Goal: Feedback & Contribution: Leave review/rating

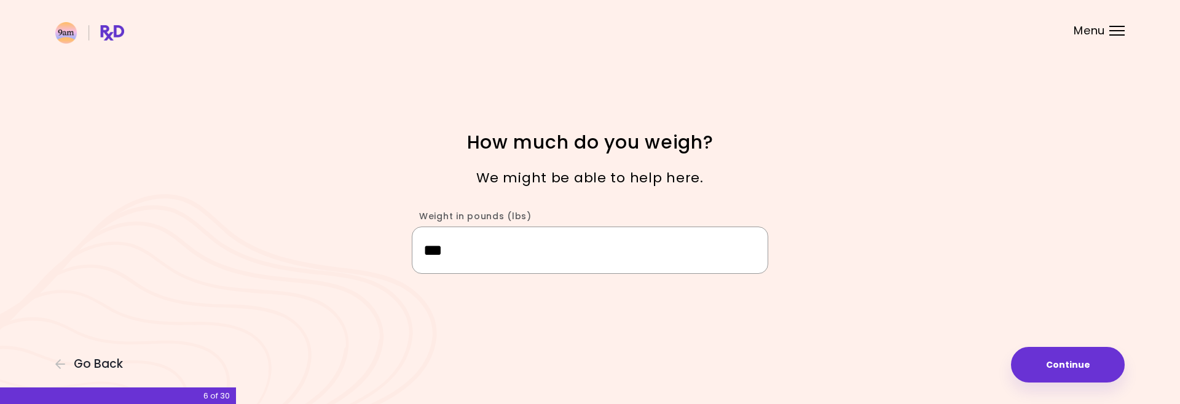
click at [479, 258] on input "***" at bounding box center [590, 250] width 357 height 47
type input "***"
click at [1102, 361] on button "Continue" at bounding box center [1068, 365] width 114 height 36
select select "****"
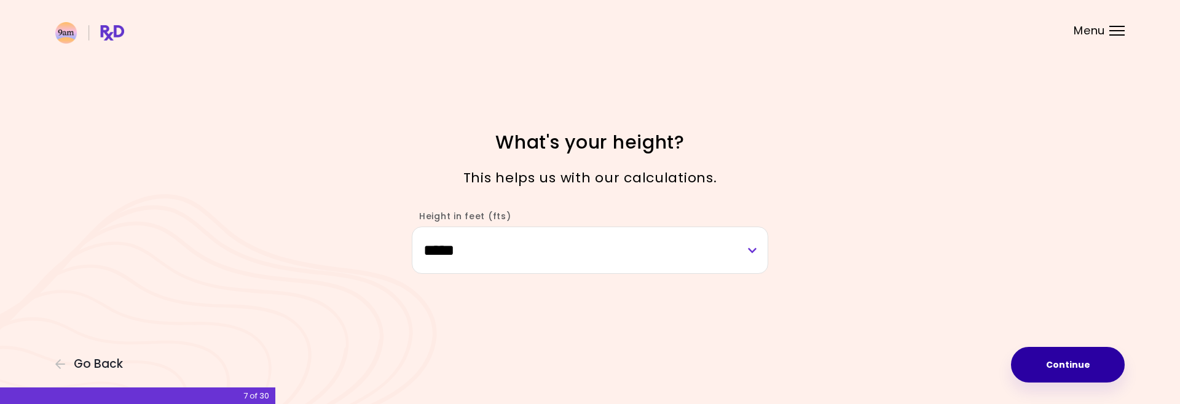
click at [1052, 362] on button "Continue" at bounding box center [1068, 365] width 114 height 36
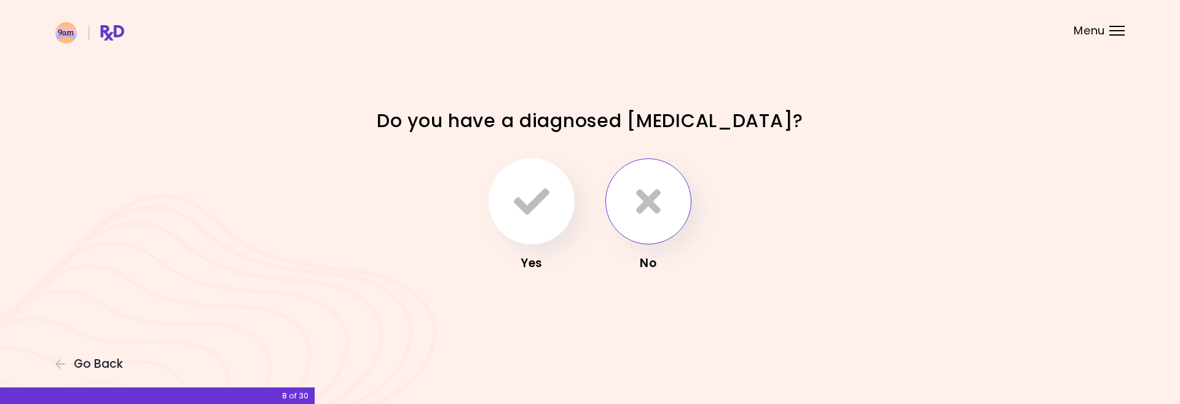
click at [655, 194] on icon "button" at bounding box center [648, 202] width 25 height 36
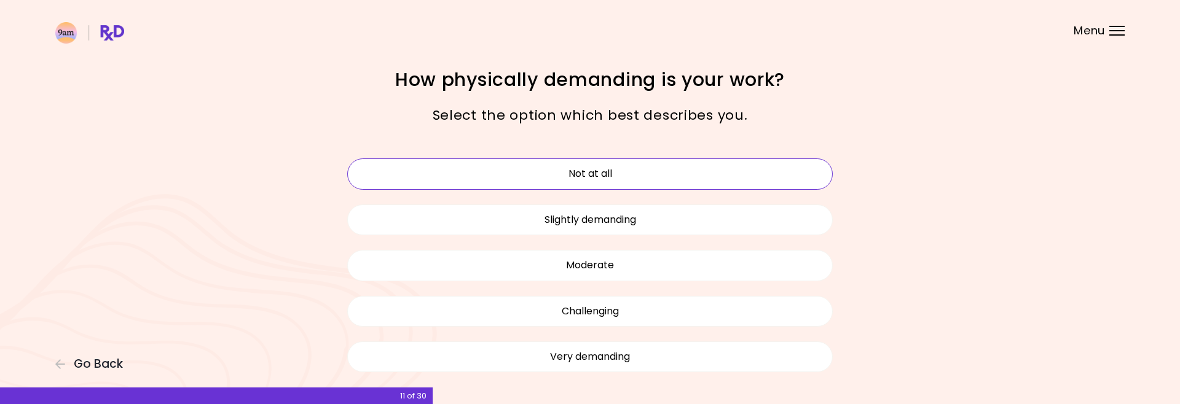
click at [607, 168] on button "Not at all" at bounding box center [590, 174] width 486 height 31
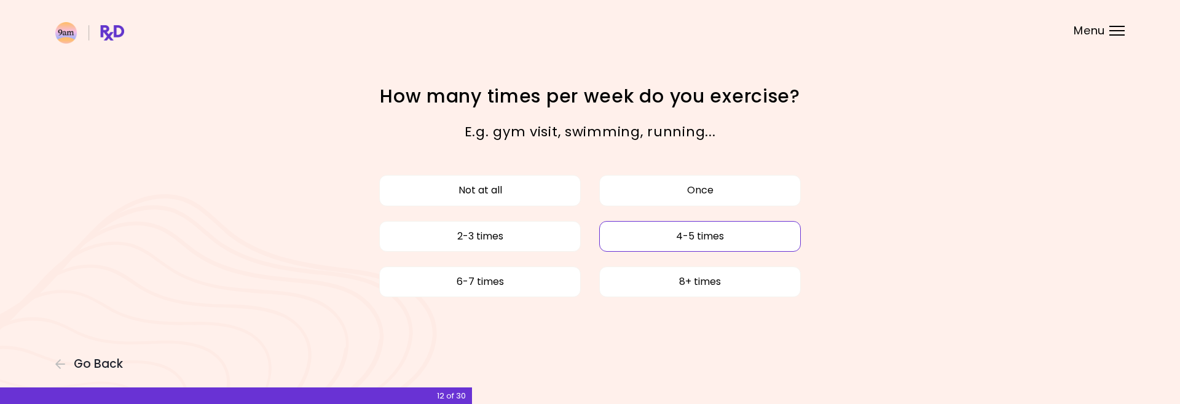
click at [703, 231] on button "4-5 times" at bounding box center [700, 236] width 202 height 31
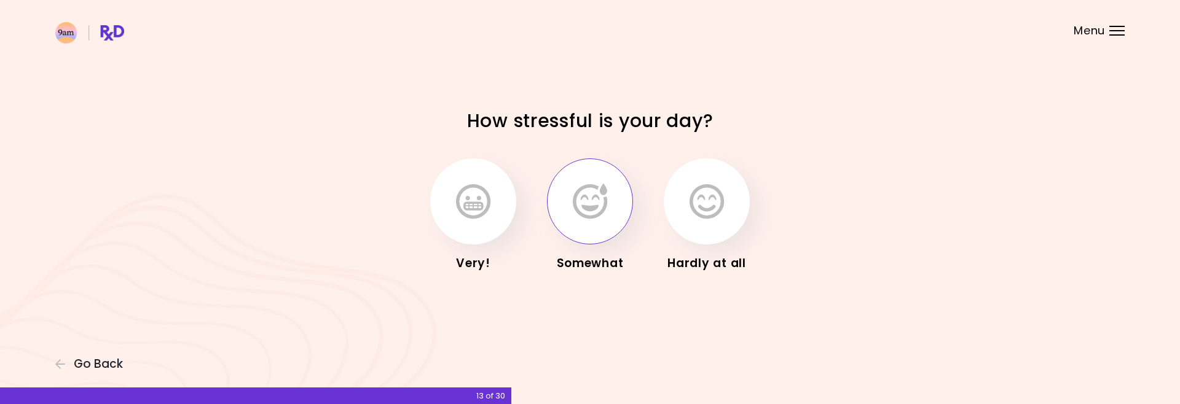
click at [580, 202] on icon "button" at bounding box center [590, 202] width 34 height 36
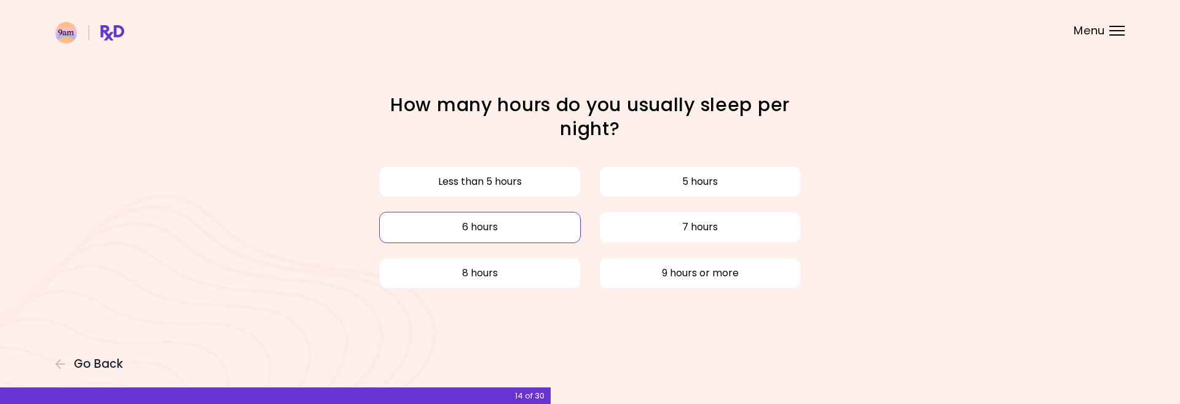
click at [537, 239] on button "6 hours" at bounding box center [480, 227] width 202 height 31
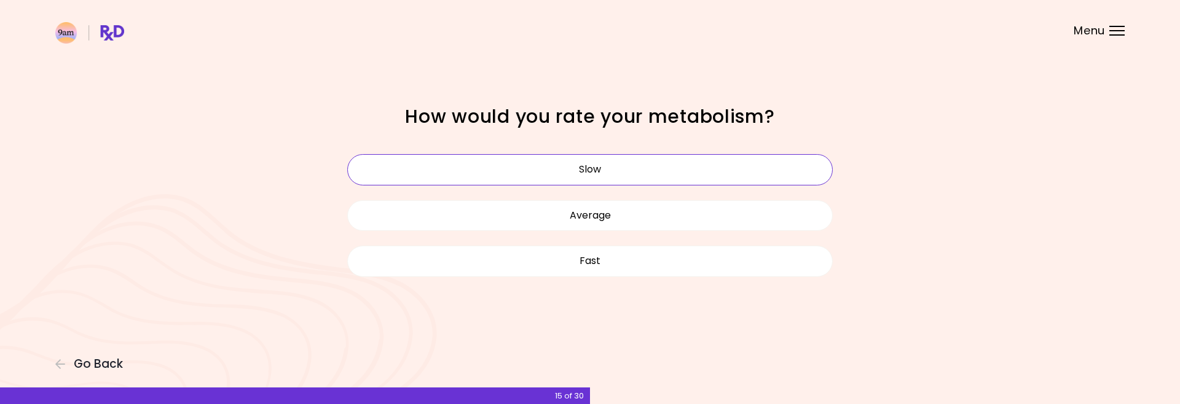
click at [647, 172] on button "Slow" at bounding box center [590, 169] width 486 height 31
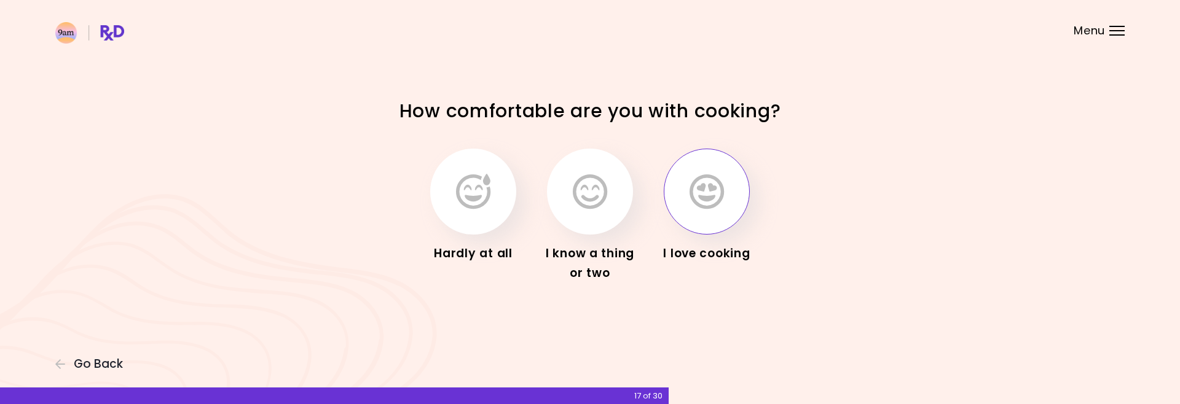
click at [696, 204] on icon "button" at bounding box center [707, 192] width 34 height 36
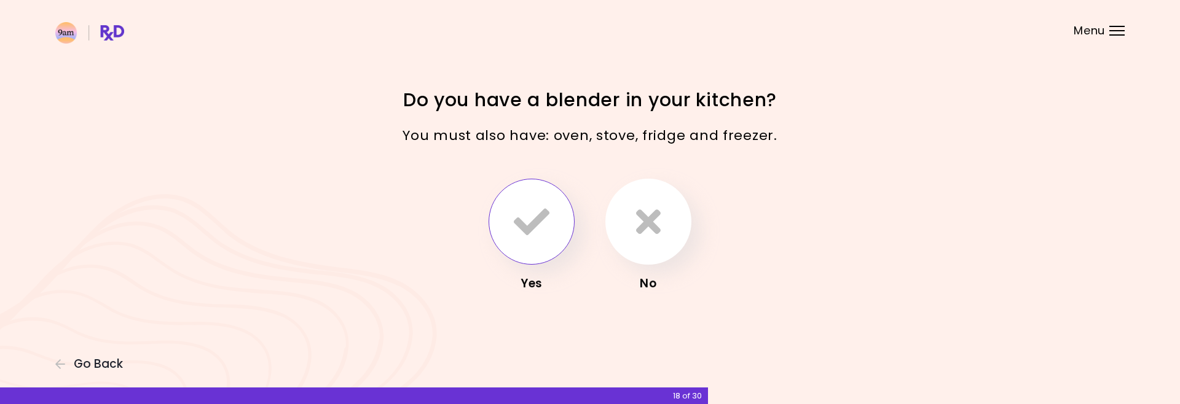
click at [532, 198] on button "button" at bounding box center [532, 222] width 86 height 86
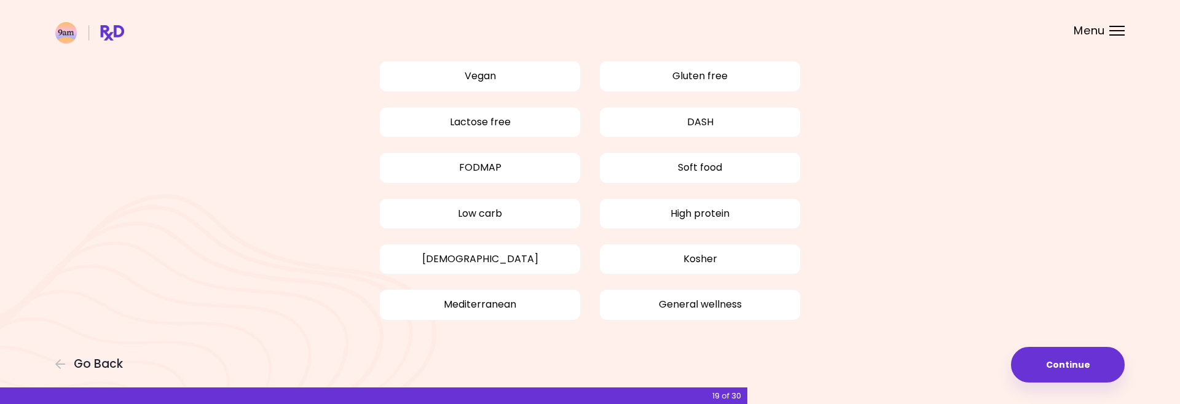
scroll to position [106, 0]
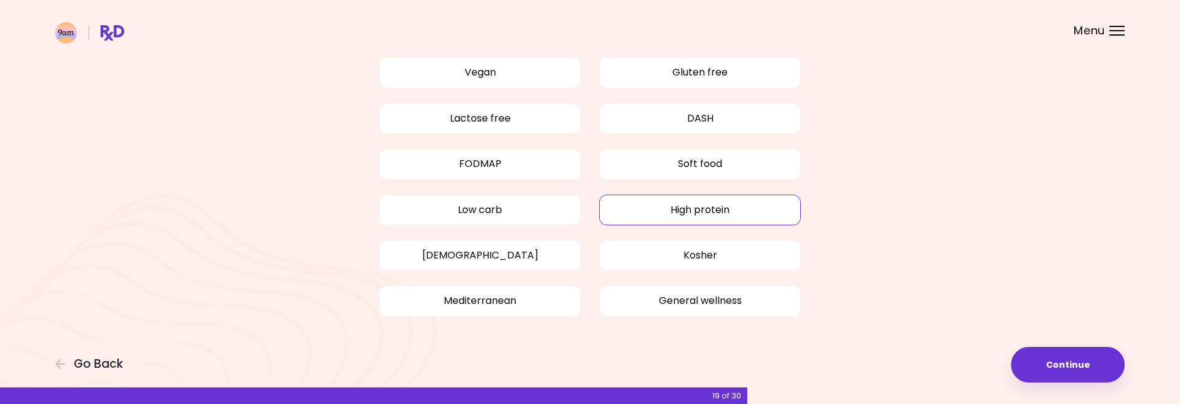
click at [687, 204] on button "High protein" at bounding box center [700, 210] width 202 height 31
drag, startPoint x: 532, startPoint y: 302, endPoint x: 655, endPoint y: 307, distance: 123.0
click at [532, 302] on button "Mediterranean" at bounding box center [480, 301] width 202 height 31
click at [701, 301] on button "General wellness" at bounding box center [700, 301] width 202 height 31
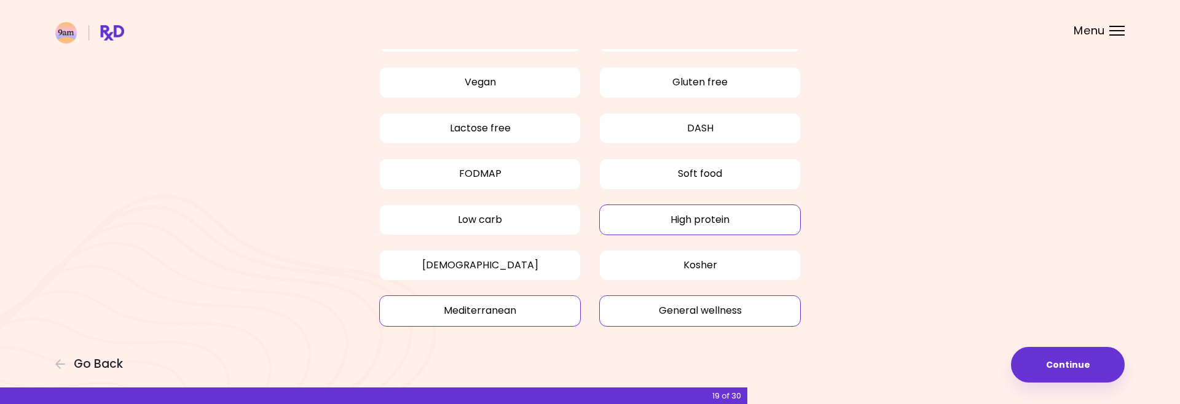
scroll to position [97, 0]
click at [1079, 359] on button "Continue" at bounding box center [1068, 365] width 114 height 36
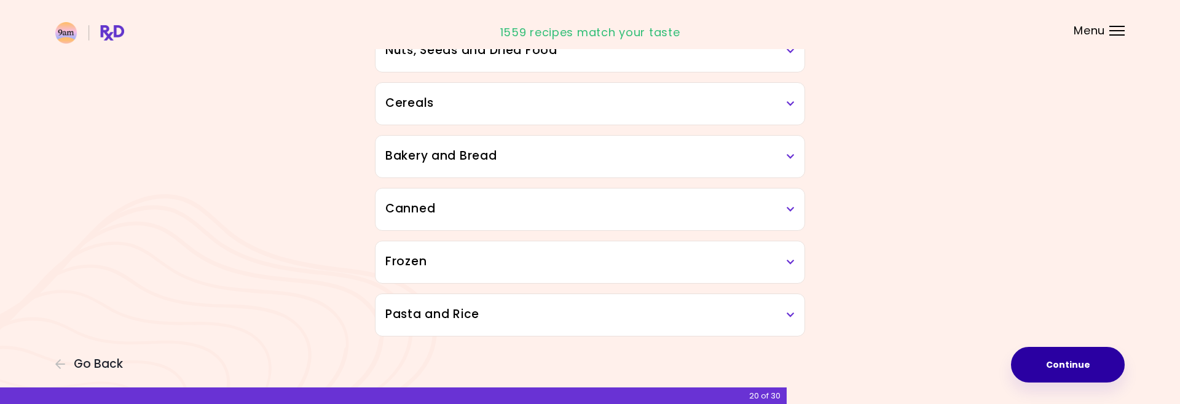
scroll to position [680, 0]
click at [1061, 353] on button "Continue" at bounding box center [1068, 365] width 114 height 36
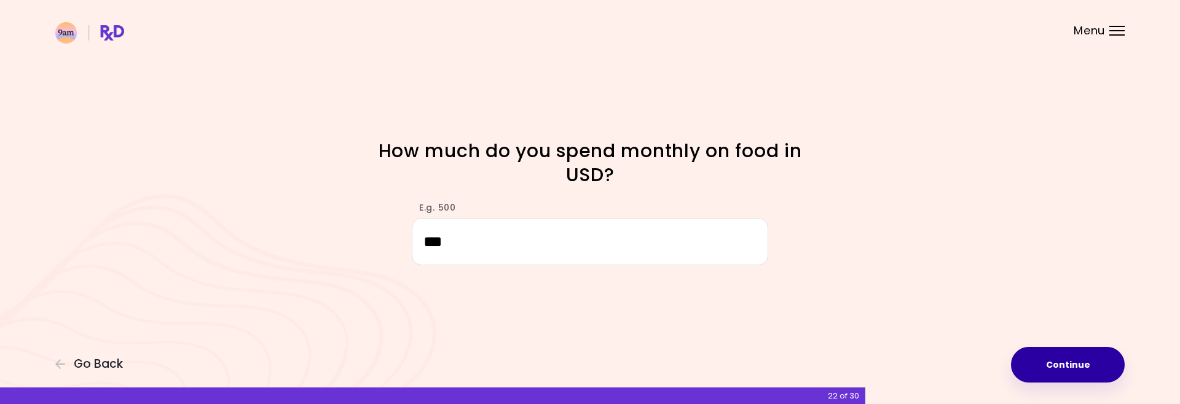
type input "***"
click at [1086, 354] on button "Continue" at bounding box center [1068, 365] width 114 height 36
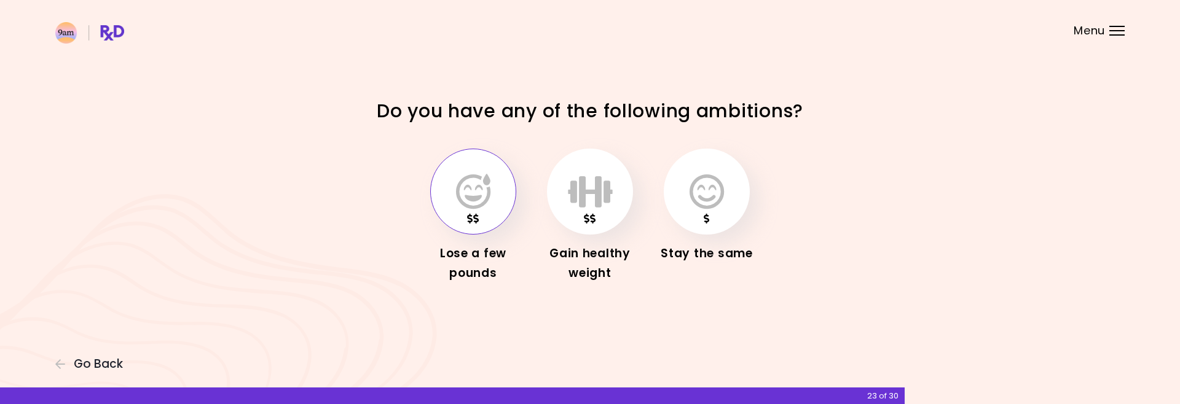
click at [469, 179] on icon "button" at bounding box center [473, 192] width 34 height 36
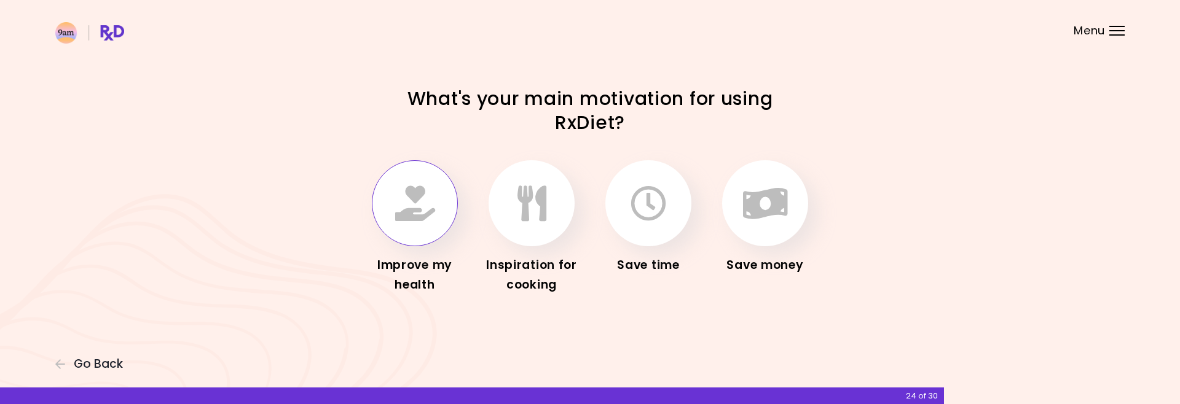
click at [417, 200] on icon "button" at bounding box center [415, 204] width 40 height 36
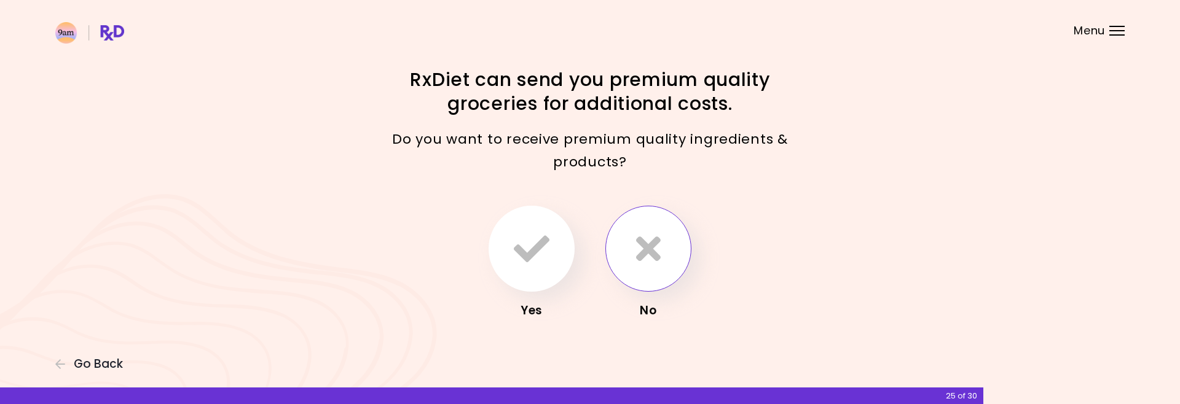
click at [647, 248] on icon "button" at bounding box center [648, 249] width 25 height 36
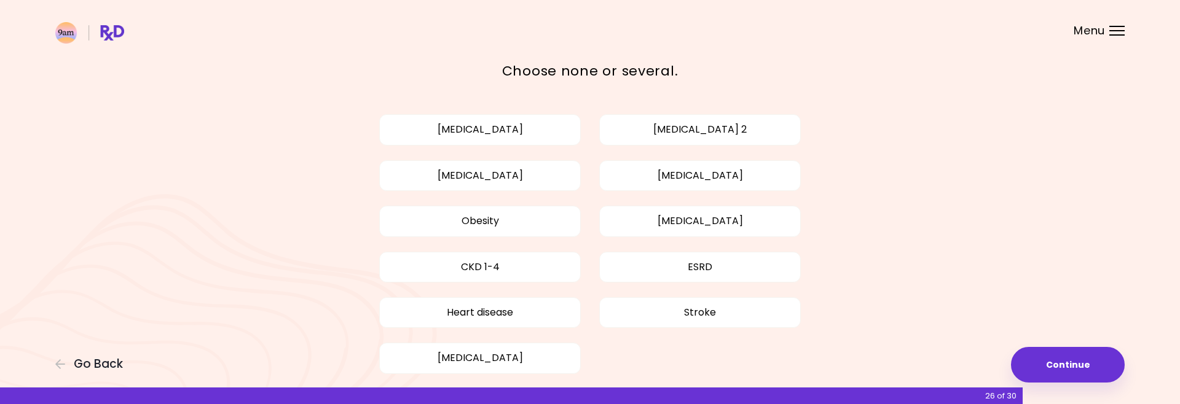
scroll to position [45, 0]
click at [725, 120] on button "[MEDICAL_DATA] 2" at bounding box center [700, 128] width 202 height 31
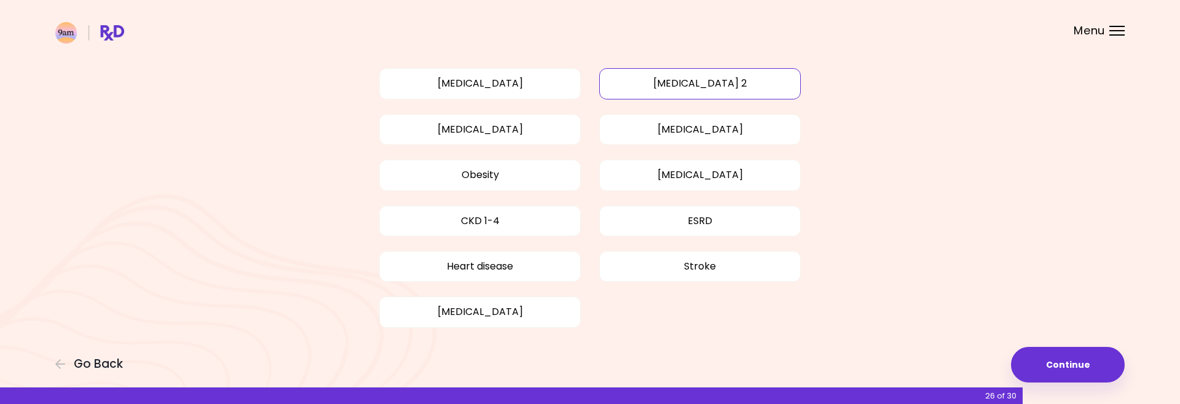
scroll to position [103, 0]
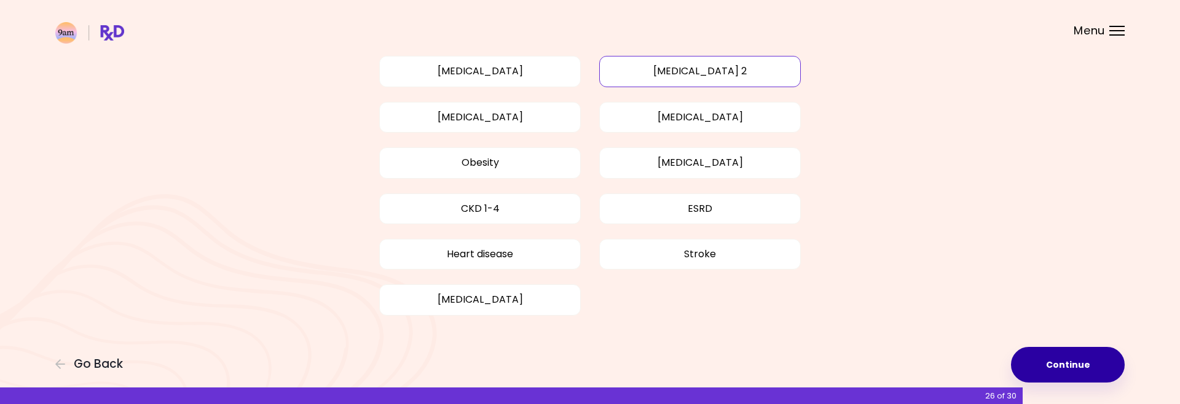
click at [1084, 365] on button "Continue" at bounding box center [1068, 365] width 114 height 36
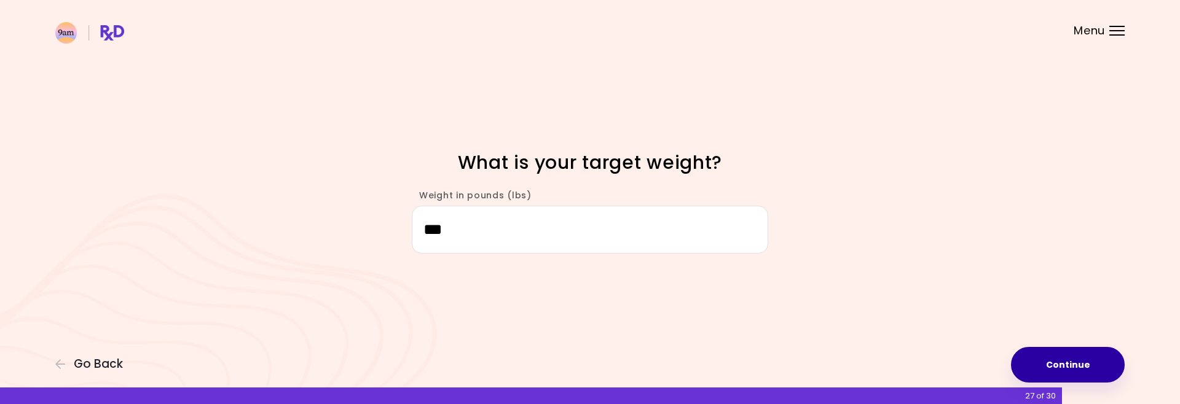
type input "***"
click at [1096, 355] on button "Continue" at bounding box center [1068, 365] width 114 height 36
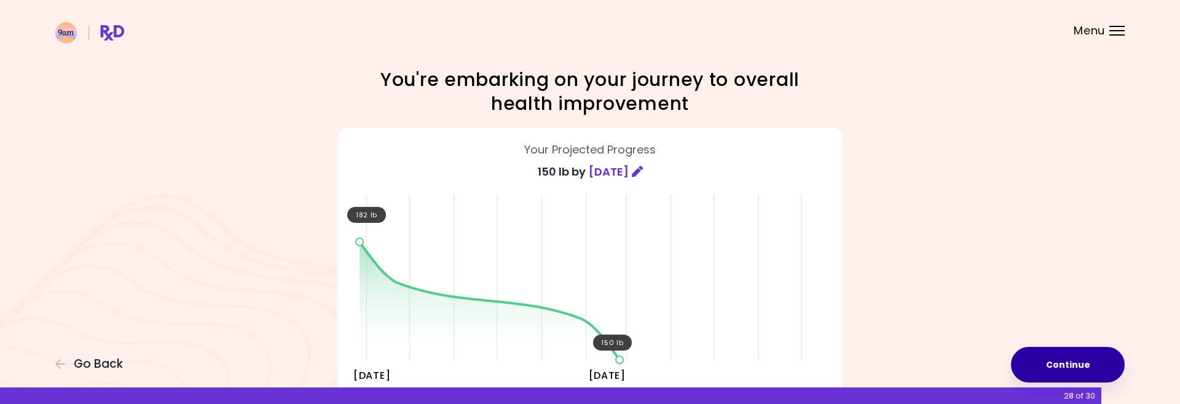
click at [1044, 364] on button "Continue" at bounding box center [1068, 365] width 114 height 36
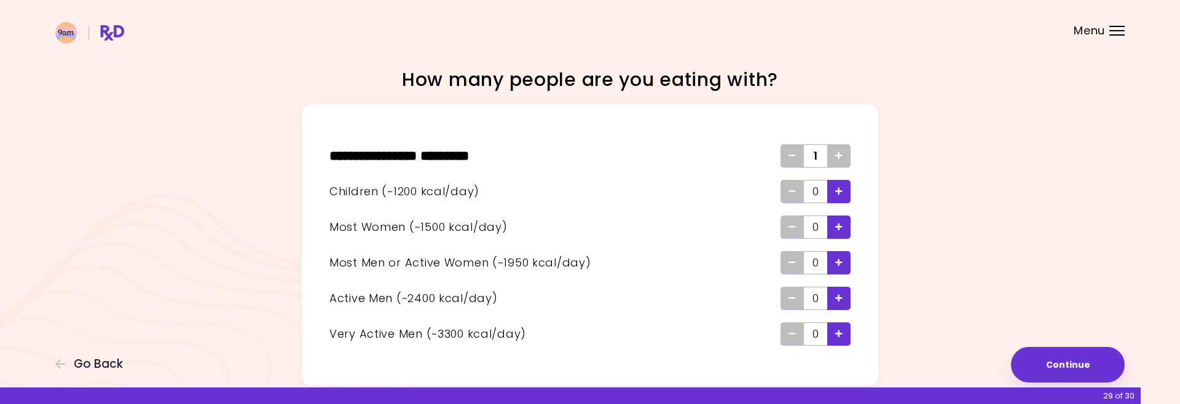
click at [842, 298] on icon "Add - Active Man" at bounding box center [838, 298] width 7 height 8
click at [1060, 361] on button "Continue" at bounding box center [1068, 365] width 114 height 36
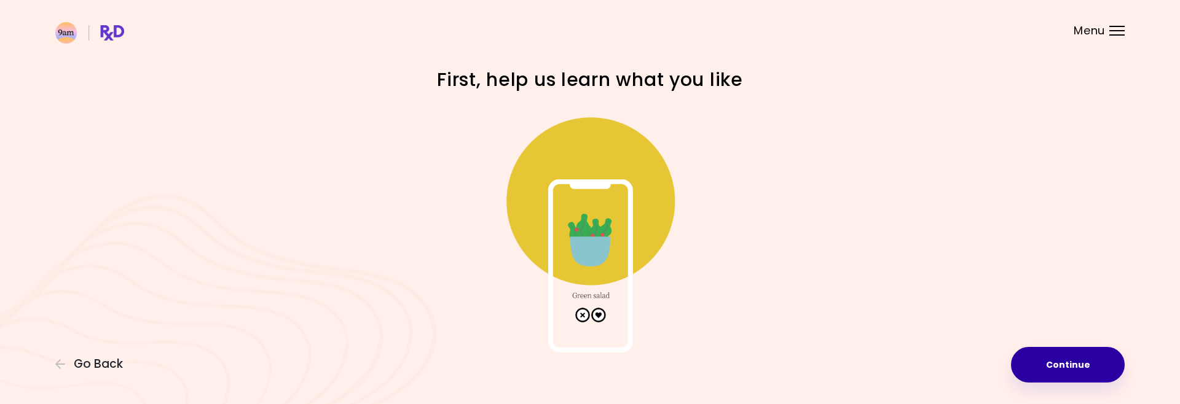
click at [1063, 369] on button "Continue" at bounding box center [1068, 365] width 114 height 36
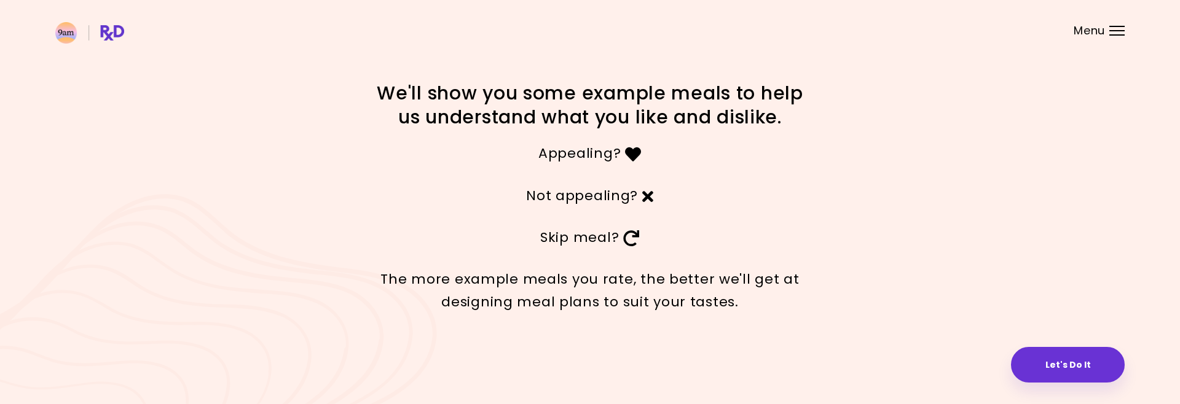
click at [1063, 368] on button "Let's Do It" at bounding box center [1068, 365] width 114 height 36
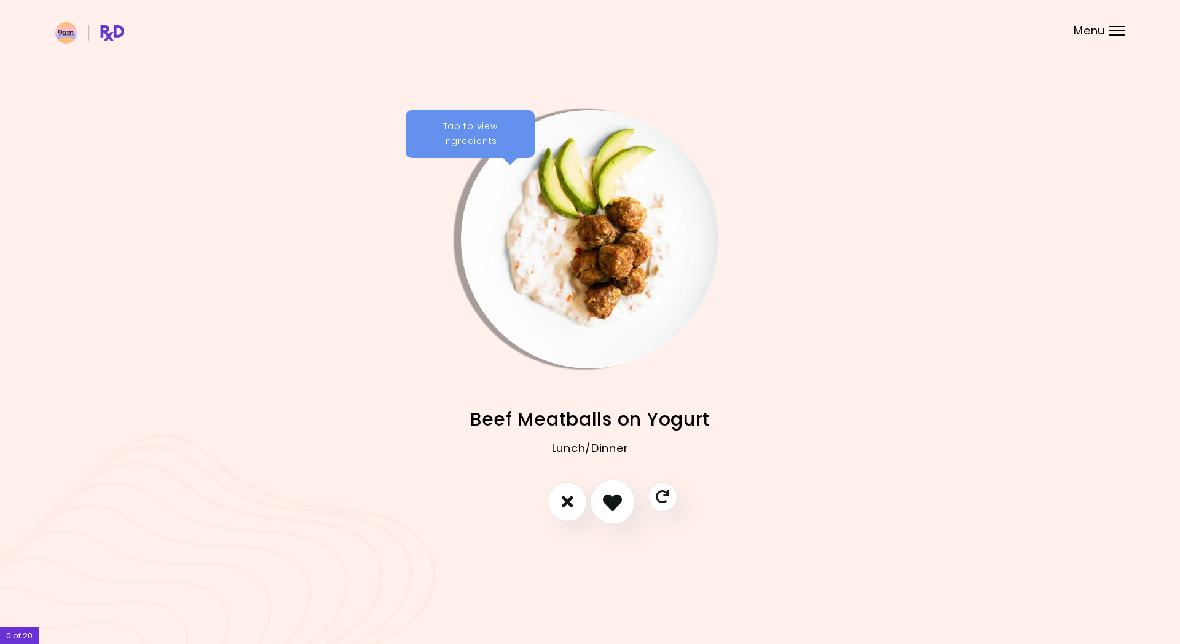
click at [614, 404] on icon "I like this recipe" at bounding box center [612, 501] width 19 height 19
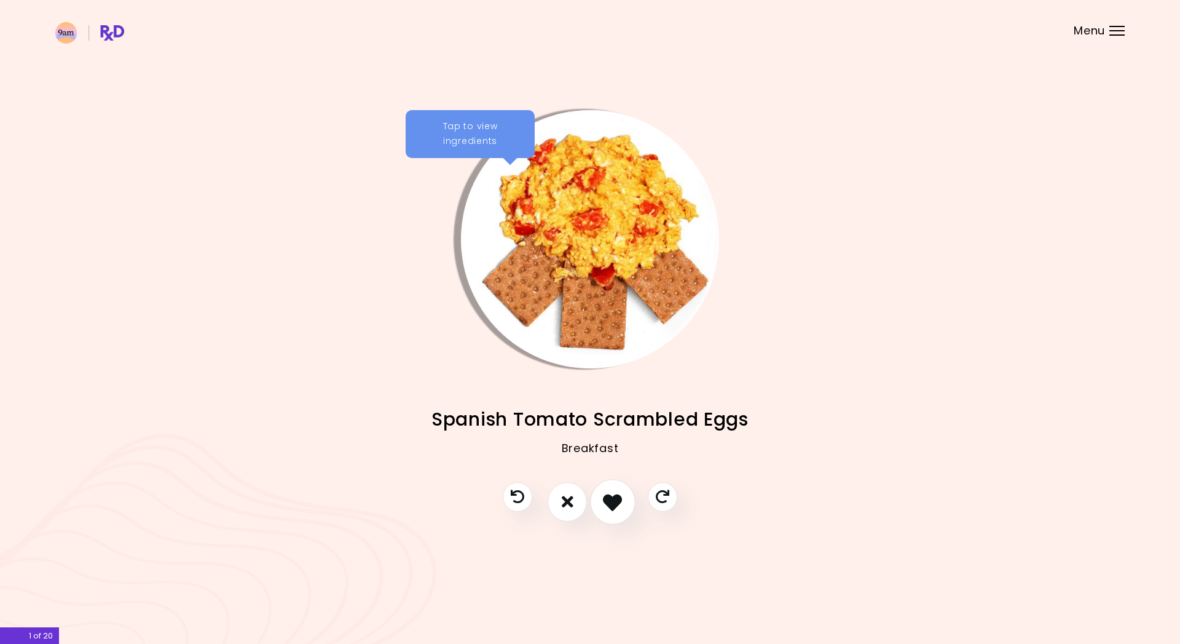
click at [614, 404] on icon "I like this recipe" at bounding box center [612, 501] width 19 height 19
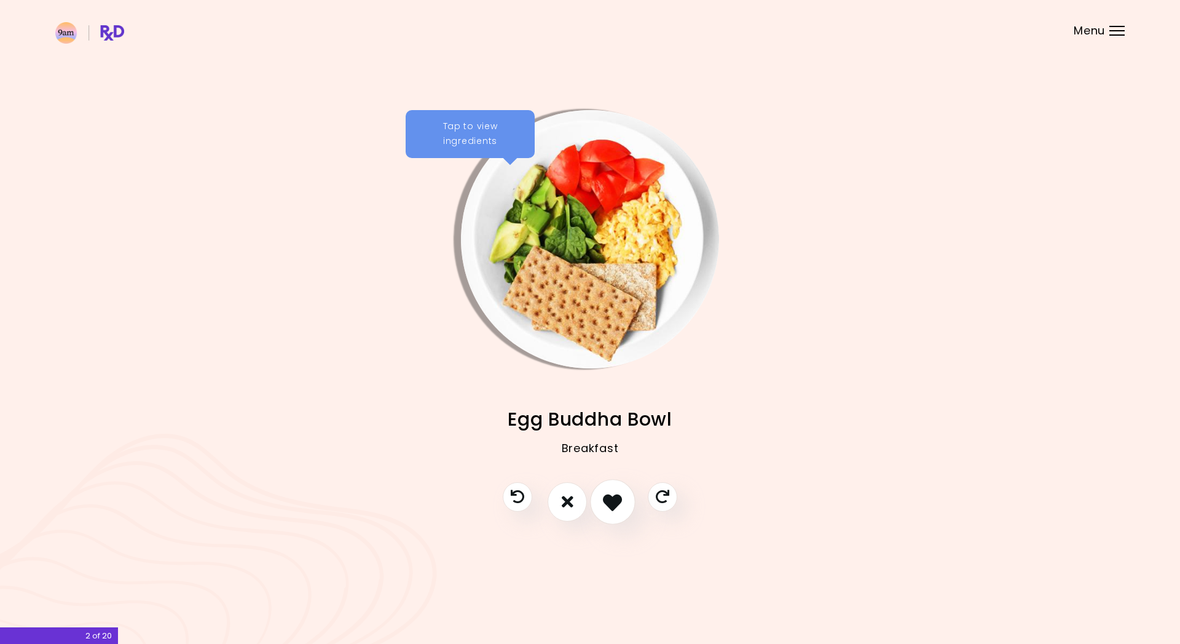
click at [614, 404] on icon "I like this recipe" at bounding box center [612, 501] width 19 height 19
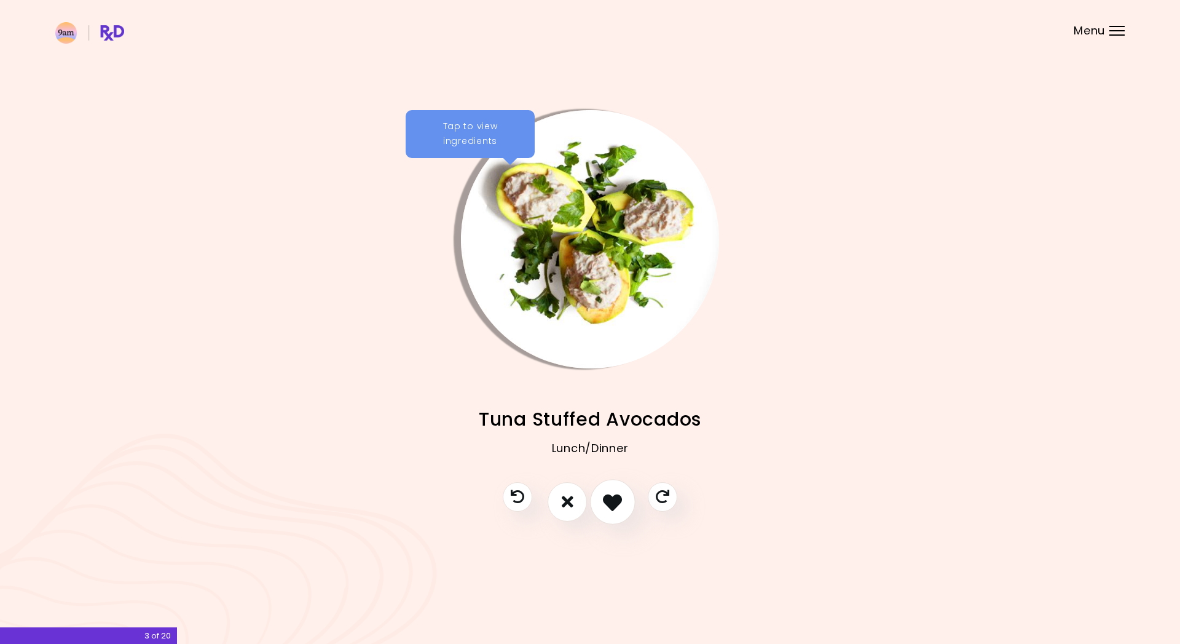
click at [614, 404] on icon "I like this recipe" at bounding box center [612, 501] width 19 height 19
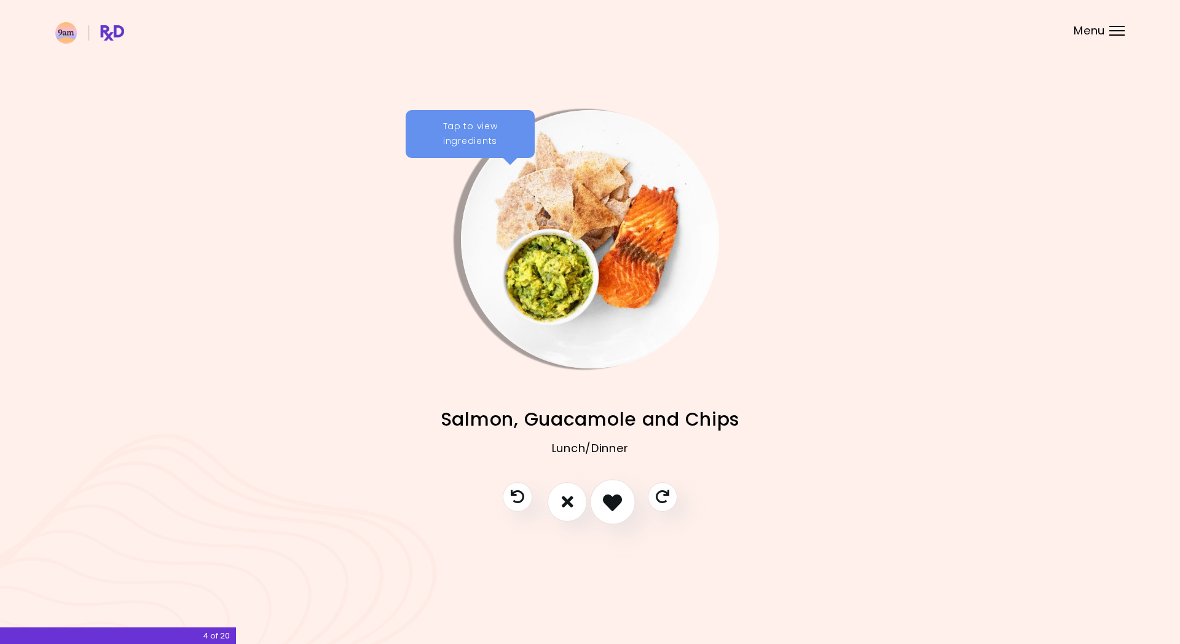
click at [614, 404] on icon "I like this recipe" at bounding box center [612, 501] width 19 height 19
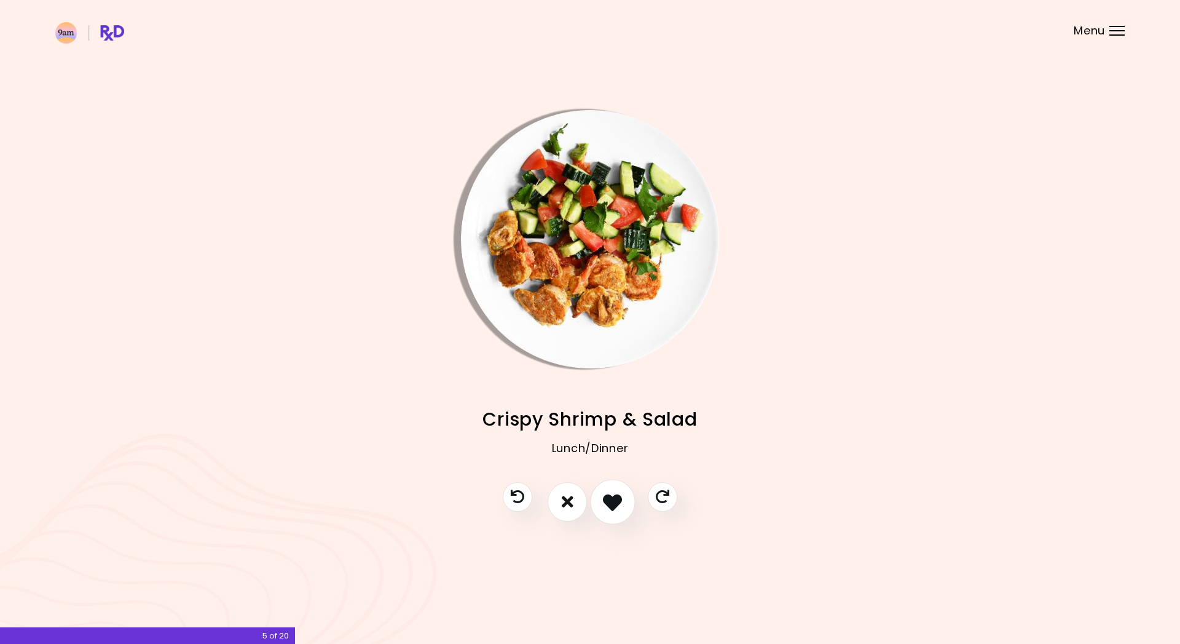
click at [614, 404] on icon "I like this recipe" at bounding box center [612, 501] width 19 height 19
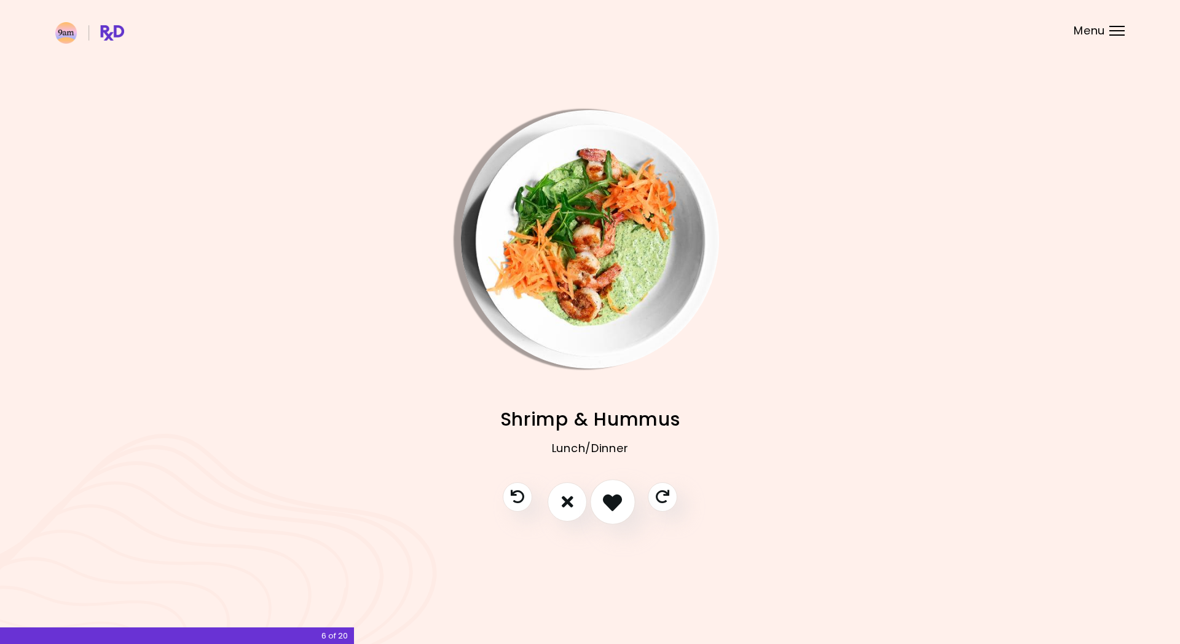
click at [614, 404] on icon "I like this recipe" at bounding box center [612, 501] width 19 height 19
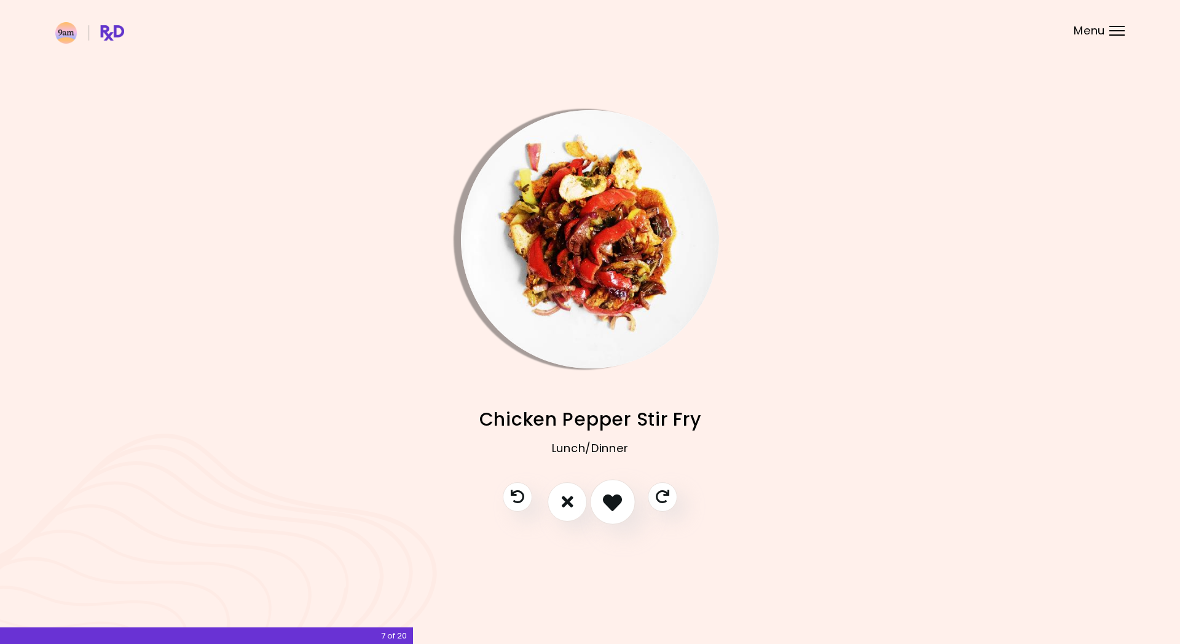
click at [610, 404] on icon "I like this recipe" at bounding box center [612, 501] width 19 height 19
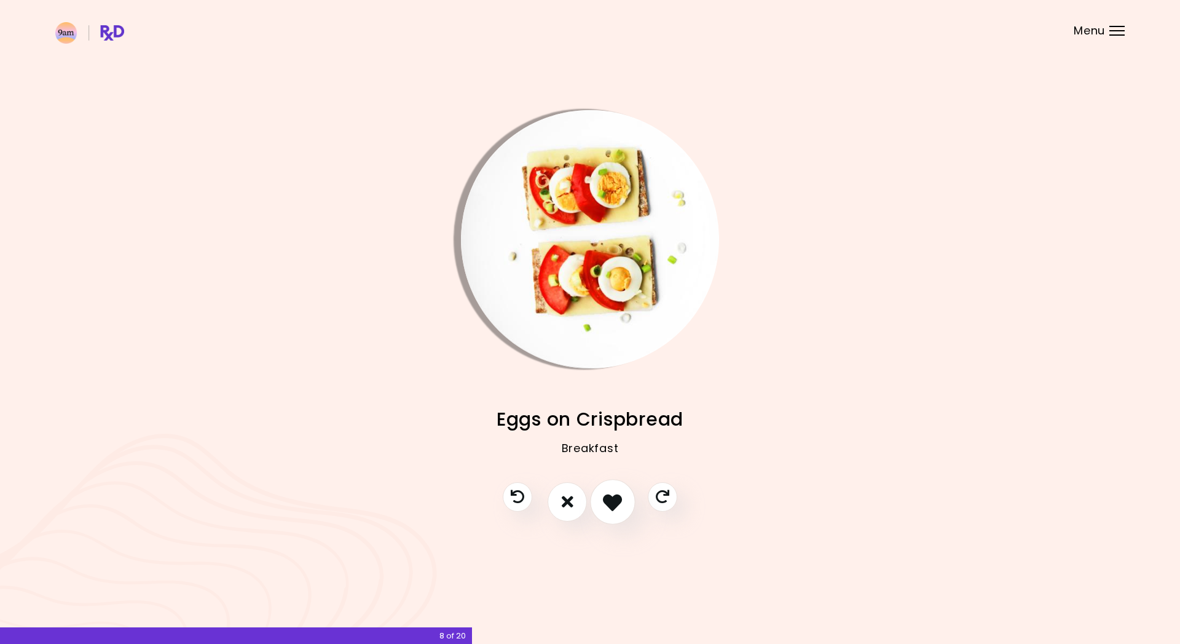
click at [610, 404] on icon "I like this recipe" at bounding box center [612, 501] width 19 height 19
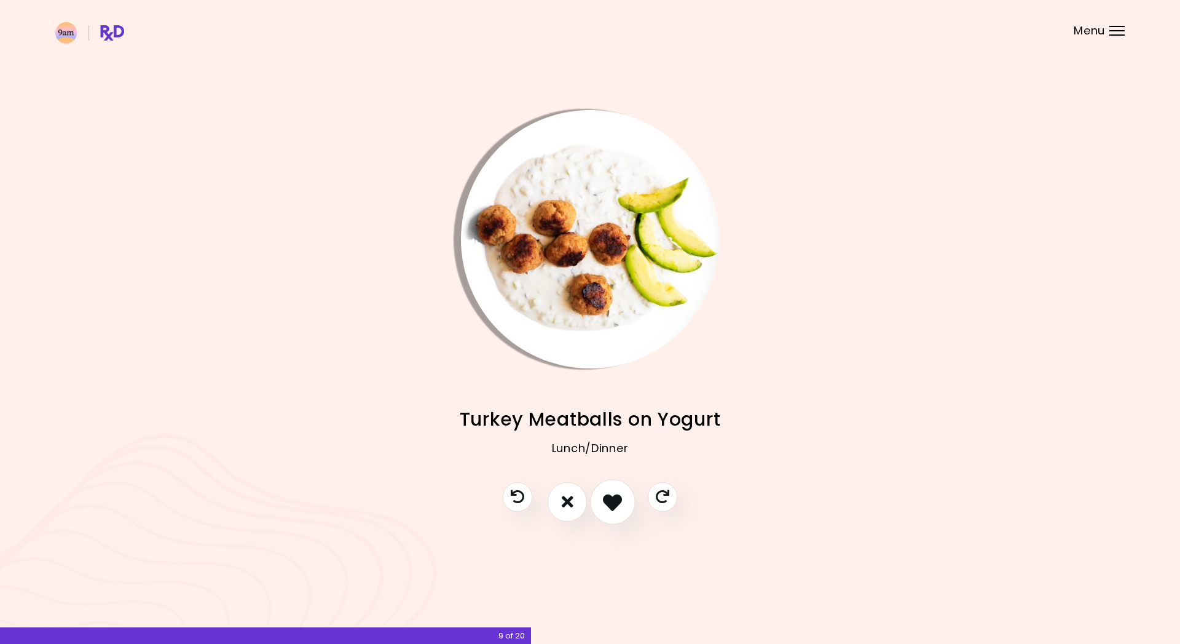
click at [610, 404] on icon "I like this recipe" at bounding box center [612, 501] width 19 height 19
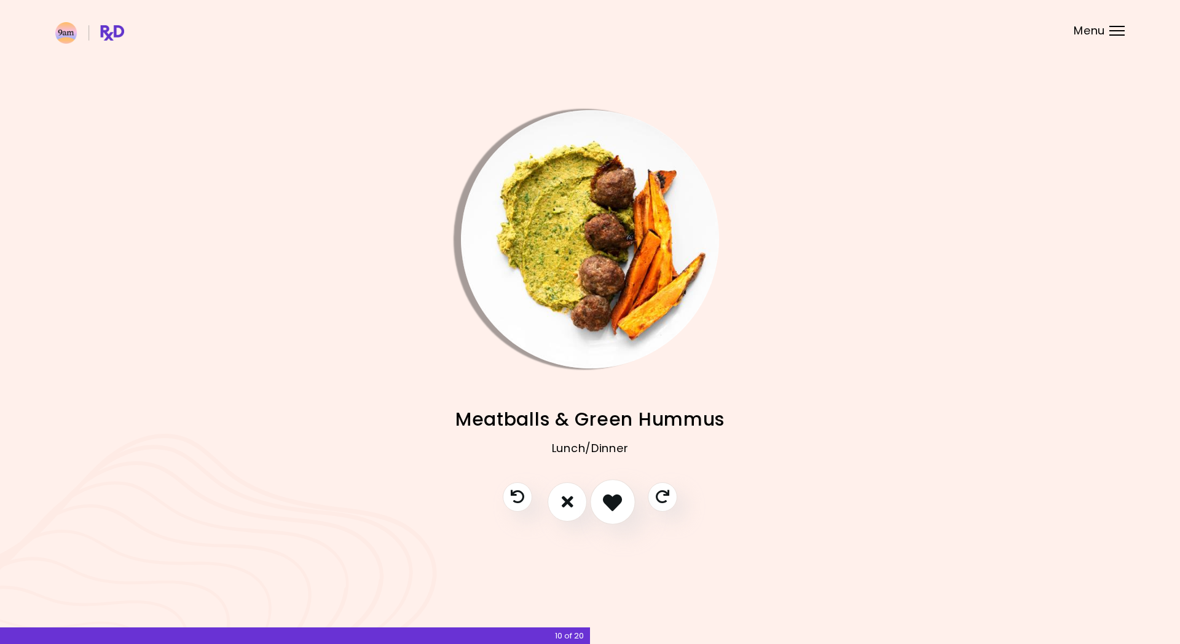
click at [610, 404] on icon "I like this recipe" at bounding box center [612, 501] width 19 height 19
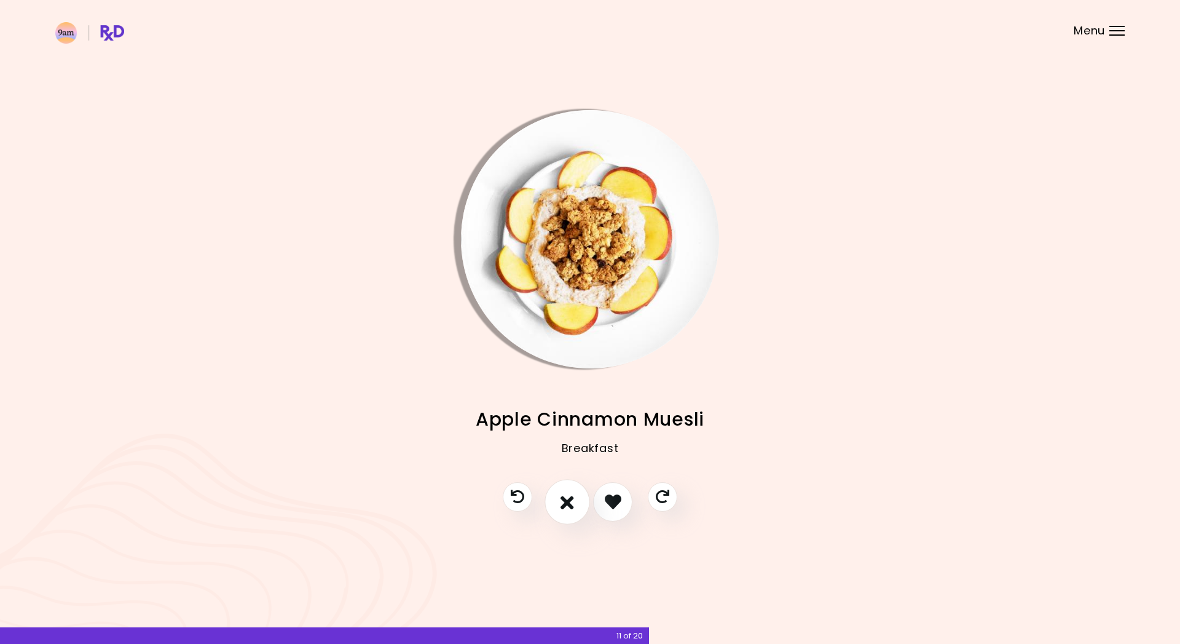
click at [567, 404] on icon "I don't like this recipe" at bounding box center [568, 501] width 14 height 19
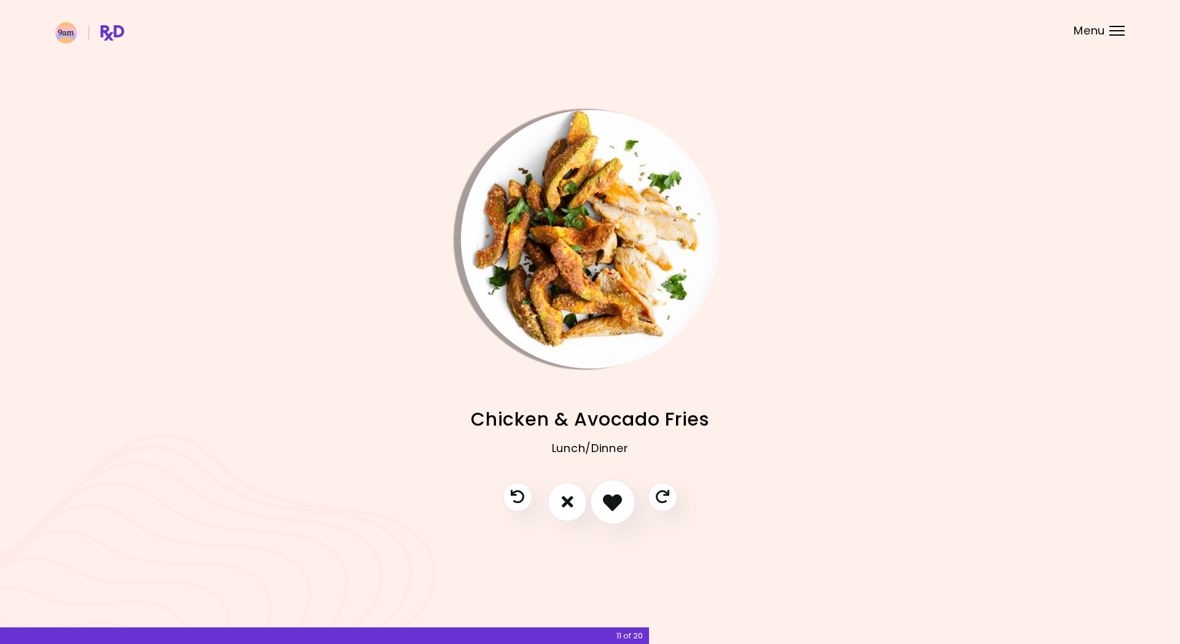
click at [610, 404] on icon "I like this recipe" at bounding box center [612, 501] width 19 height 19
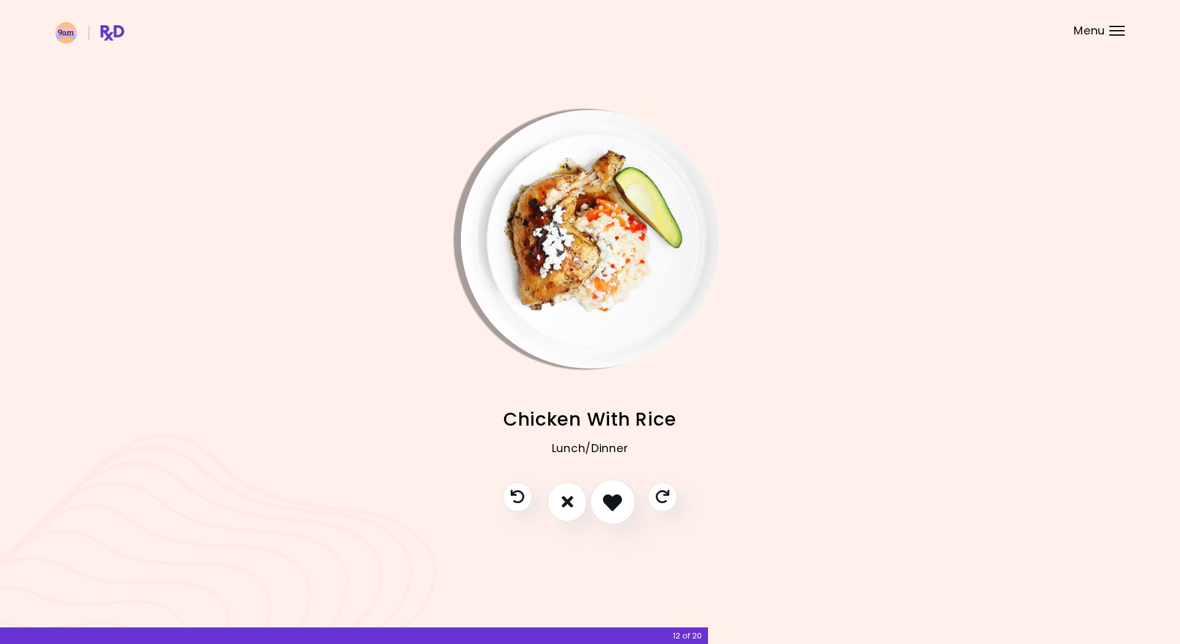
click at [610, 404] on icon "I like this recipe" at bounding box center [612, 501] width 19 height 19
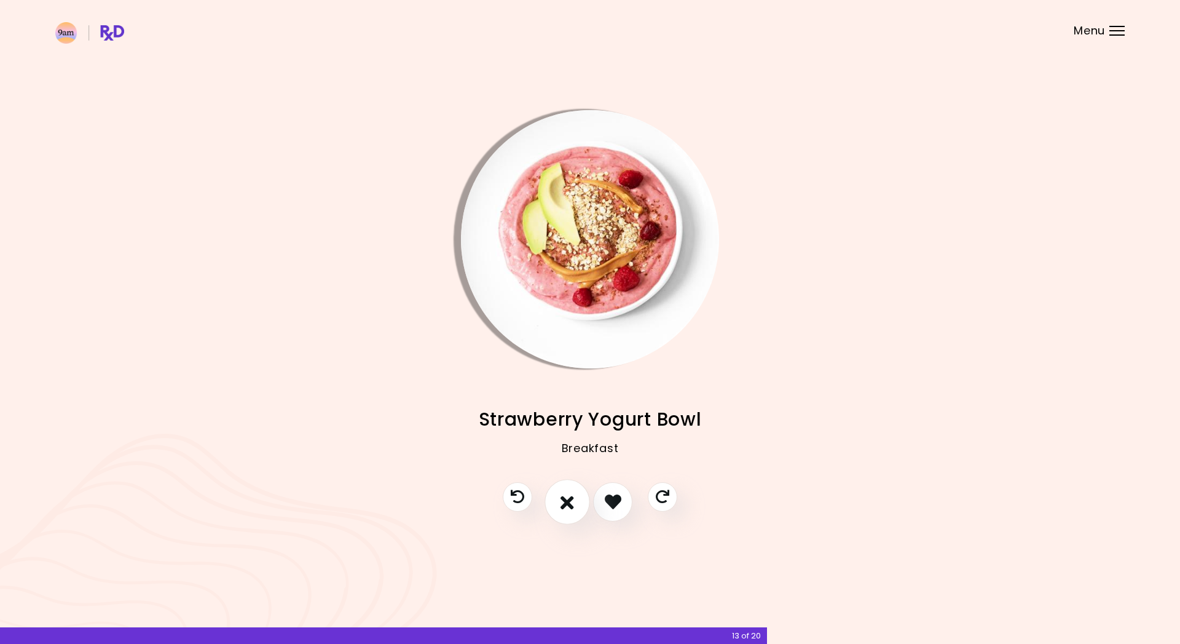
click at [572, 404] on icon "I don't like this recipe" at bounding box center [568, 501] width 14 height 19
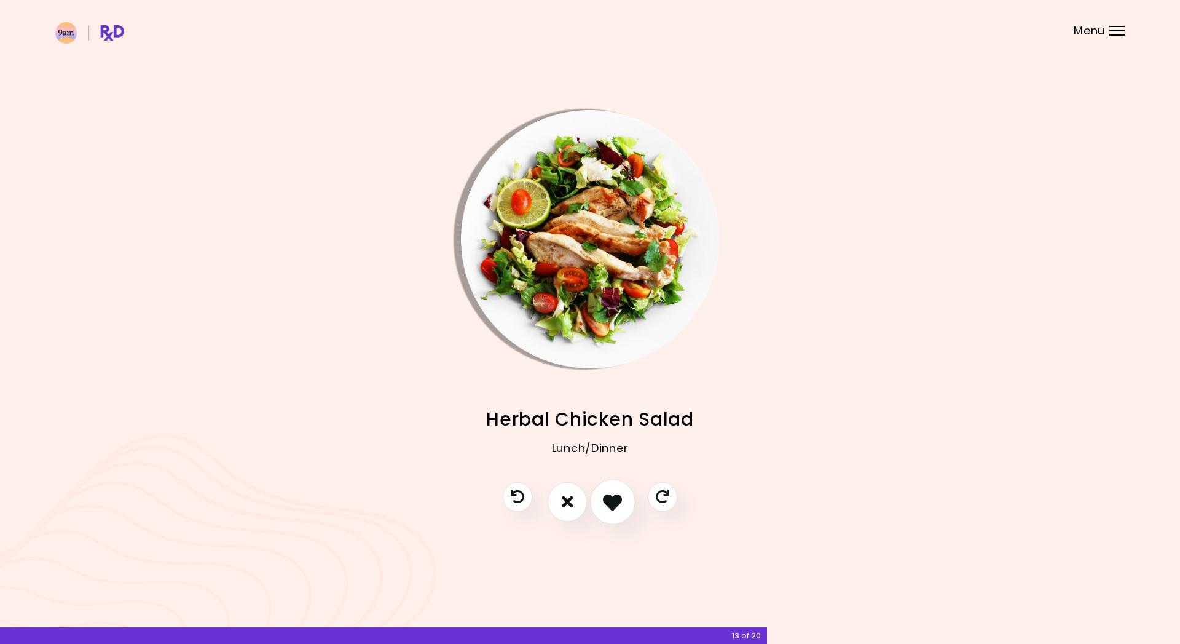
click at [607, 404] on icon "I like this recipe" at bounding box center [612, 501] width 19 height 19
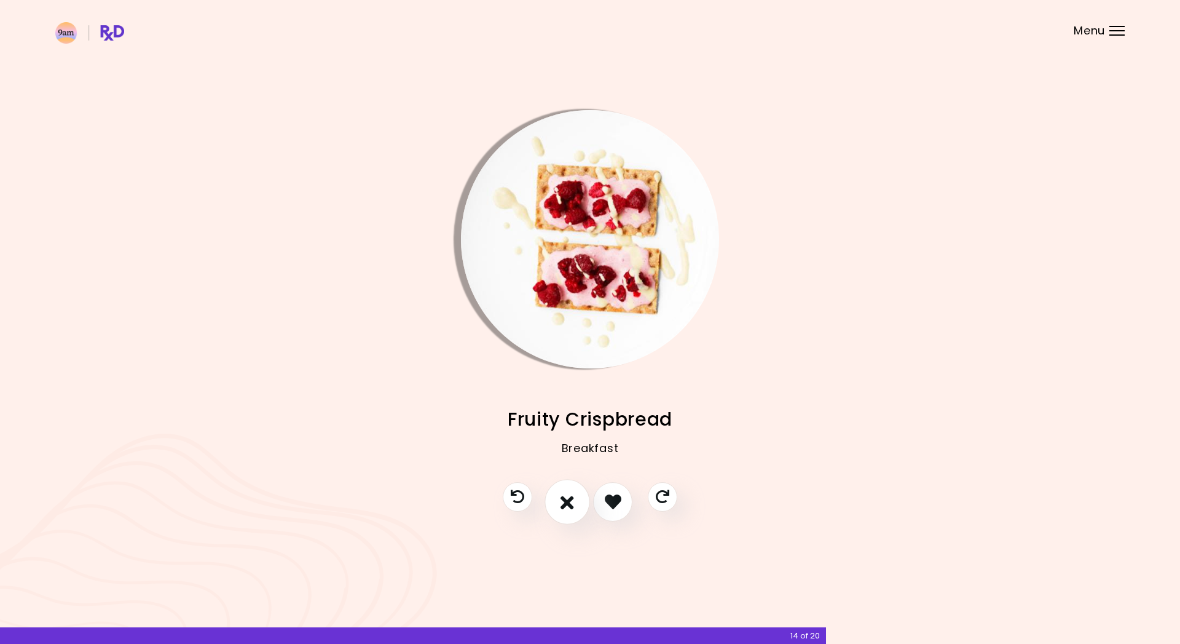
click at [575, 404] on button "I don't like this recipe" at bounding box center [567, 501] width 45 height 45
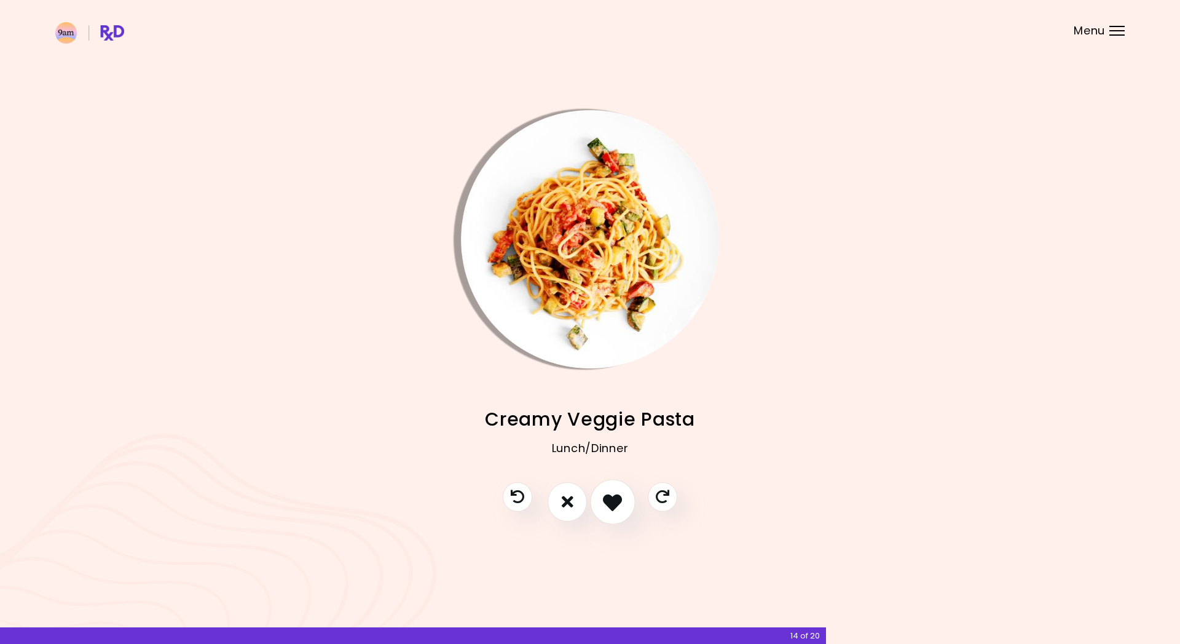
click at [613, 404] on icon "I like this recipe" at bounding box center [612, 501] width 19 height 19
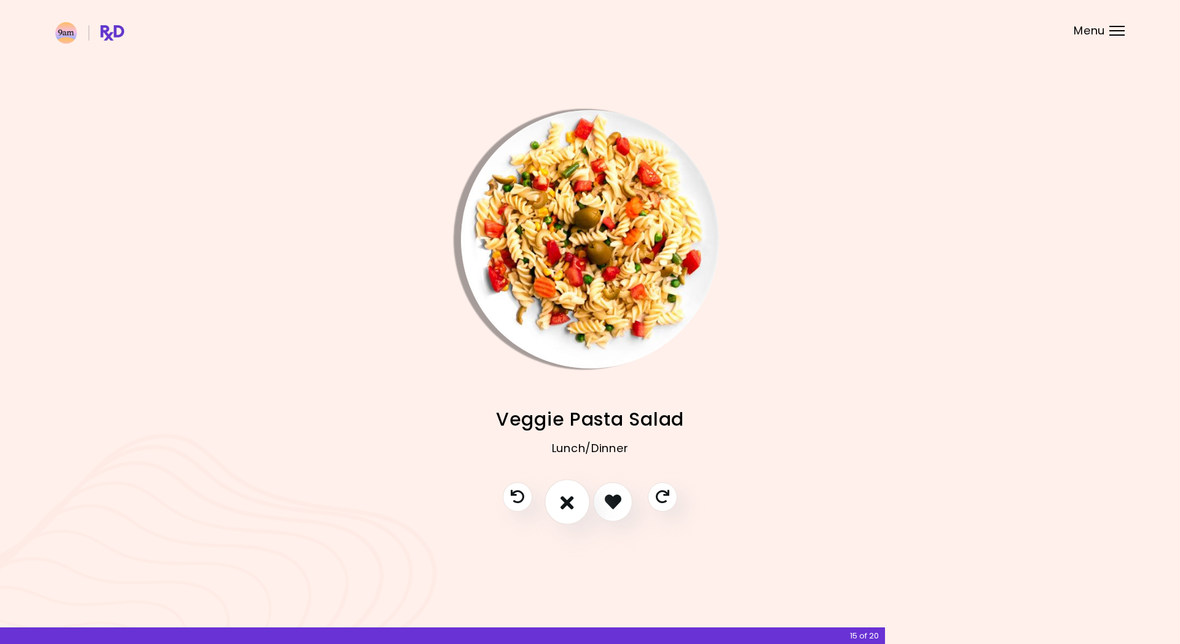
click at [570, 404] on icon "I don't like this recipe" at bounding box center [568, 501] width 14 height 19
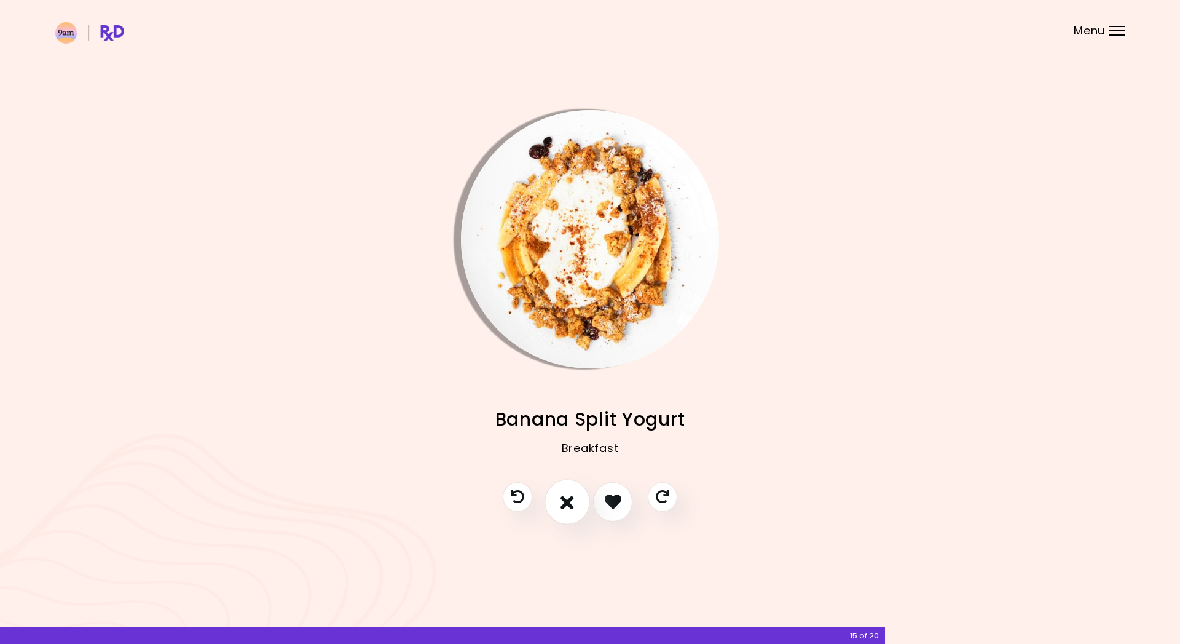
click at [569, 404] on icon "I don't like this recipe" at bounding box center [568, 501] width 14 height 19
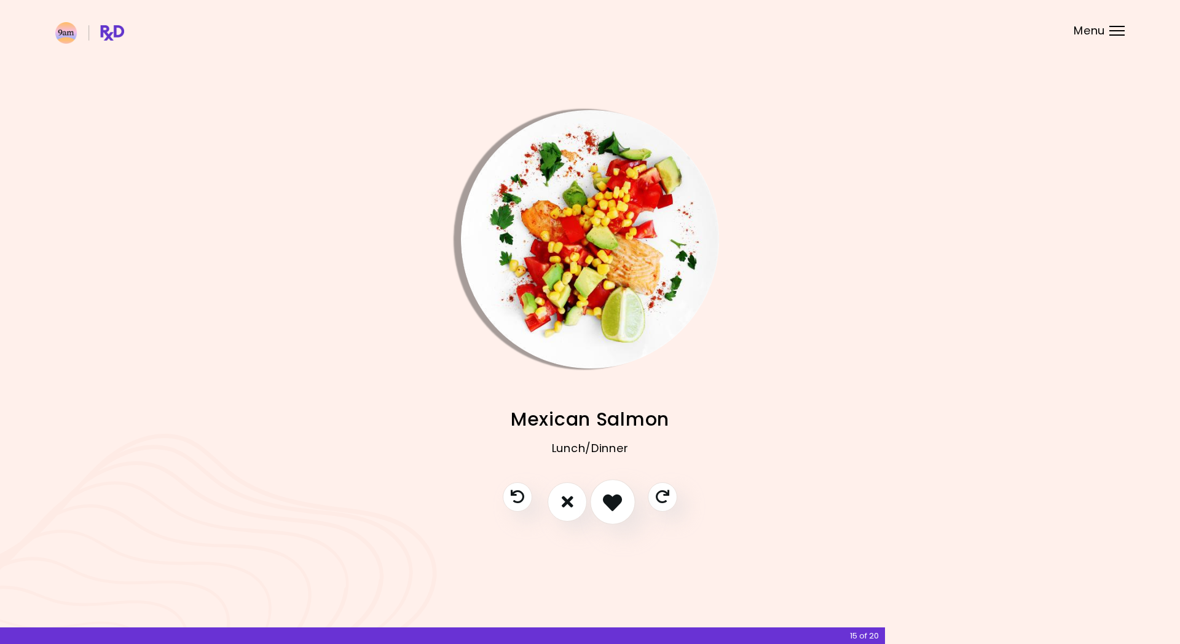
click at [605, 404] on icon "I like this recipe" at bounding box center [612, 501] width 19 height 19
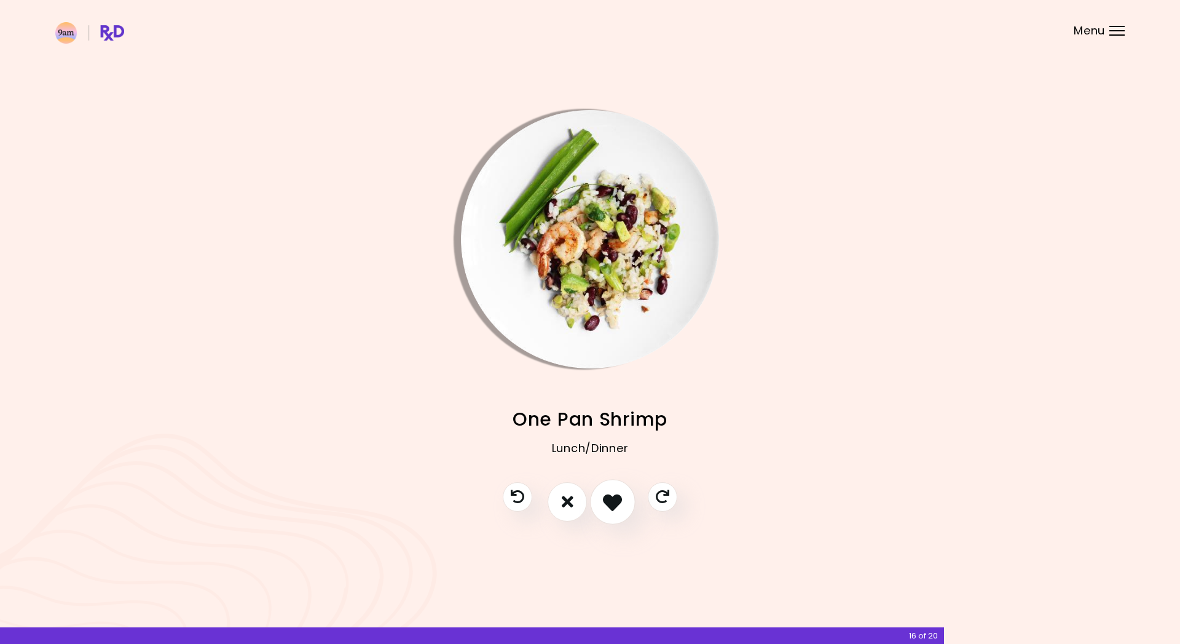
click at [605, 404] on icon "I like this recipe" at bounding box center [612, 501] width 19 height 19
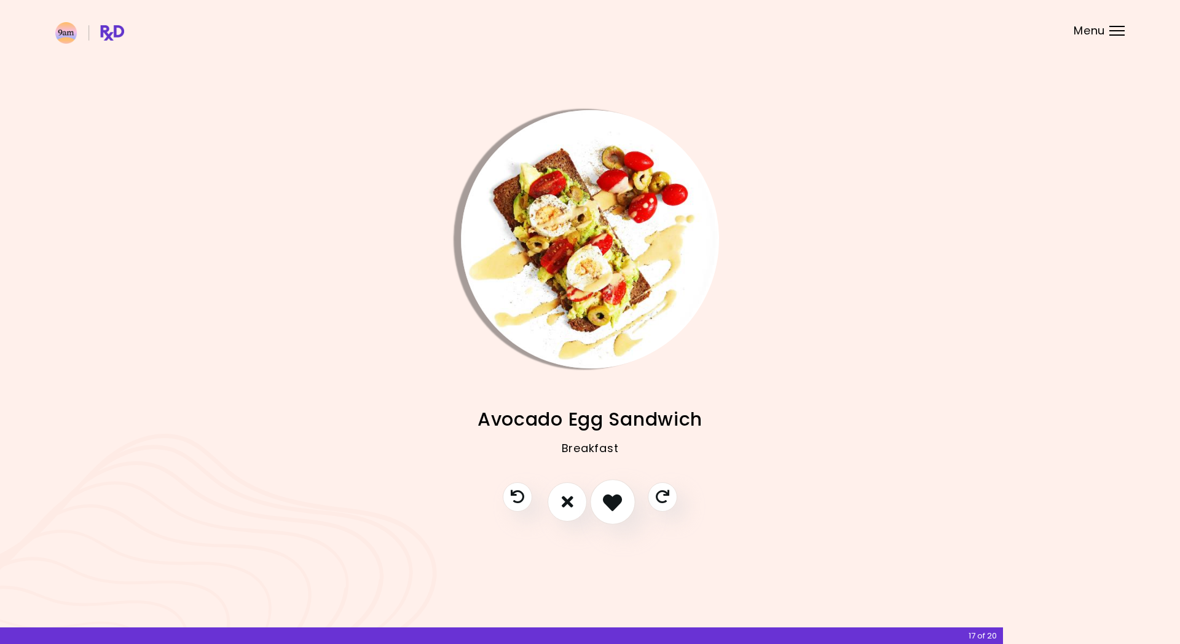
click at [605, 404] on icon "I like this recipe" at bounding box center [612, 501] width 19 height 19
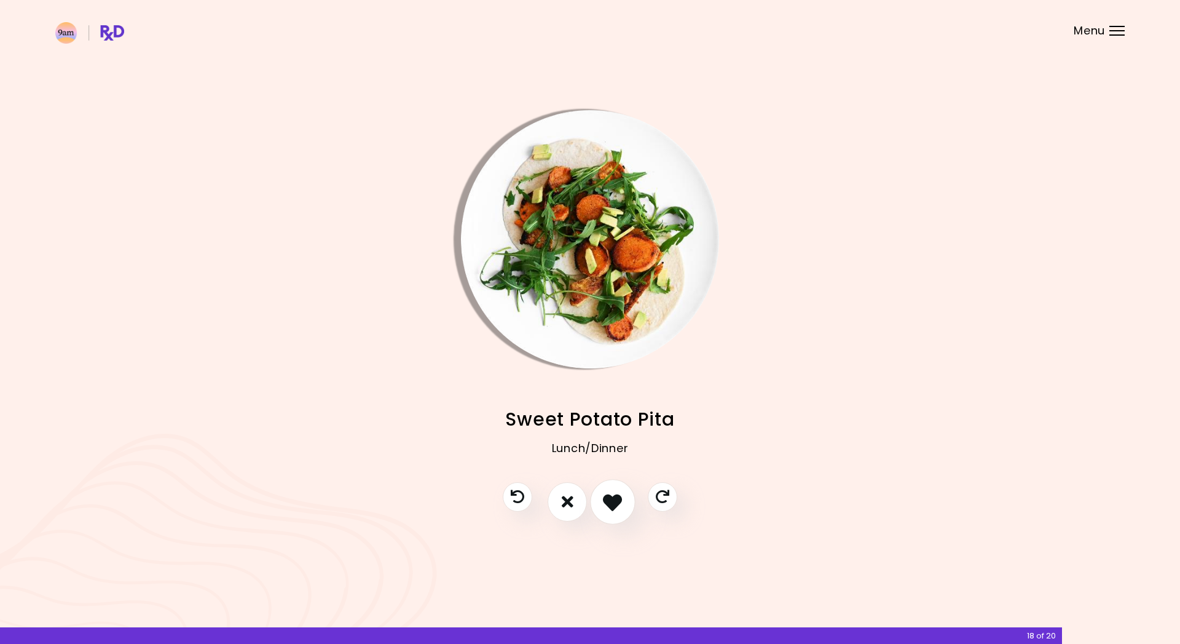
click at [605, 404] on icon "I like this recipe" at bounding box center [612, 501] width 19 height 19
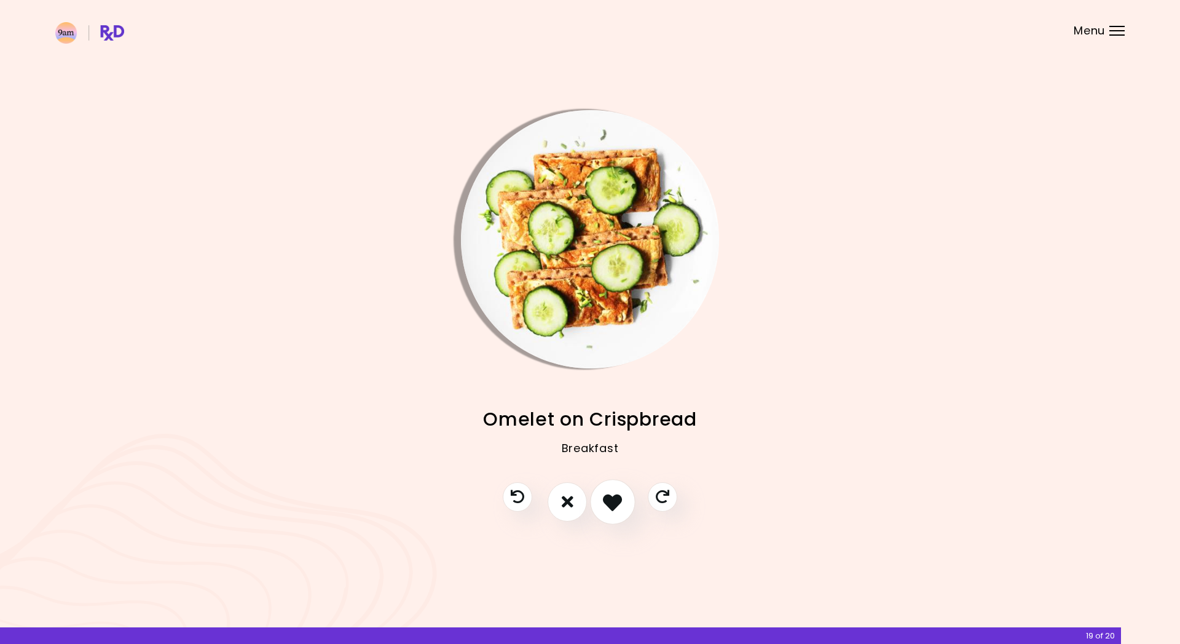
click at [605, 404] on icon "I like this recipe" at bounding box center [612, 501] width 19 height 19
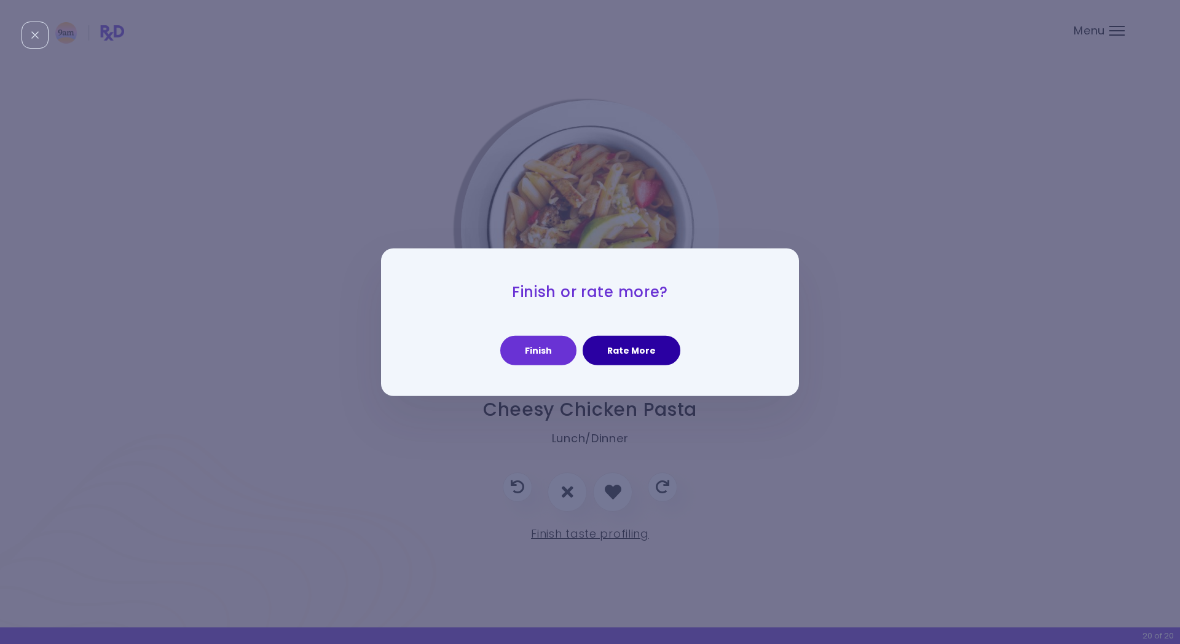
click at [608, 351] on button "Rate More" at bounding box center [632, 351] width 98 height 30
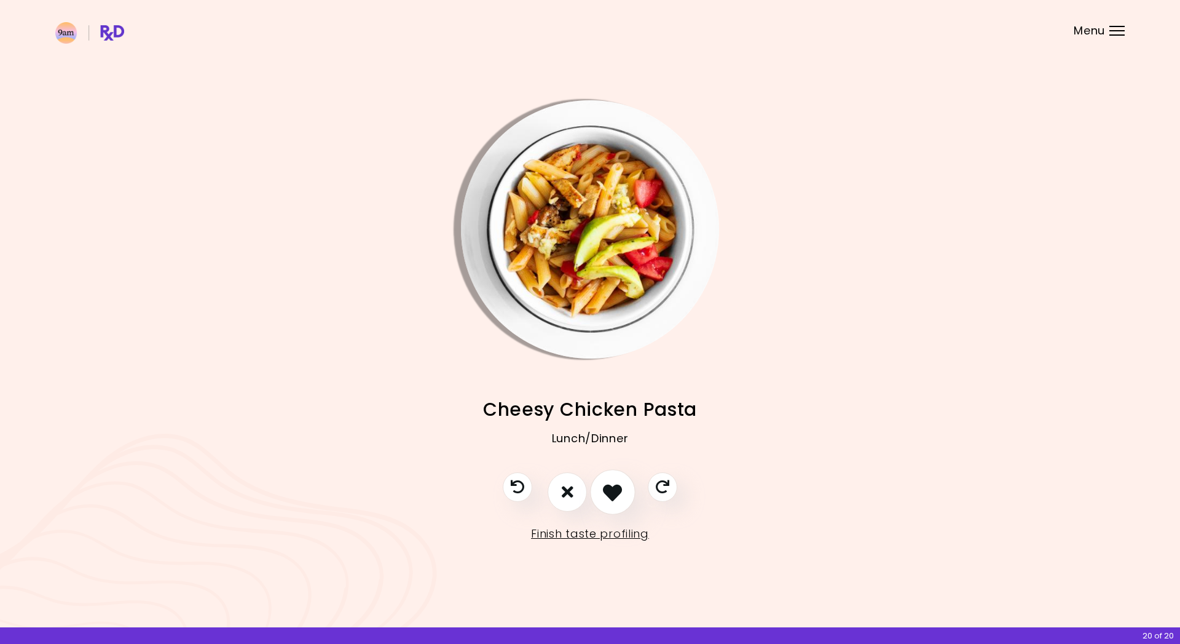
click at [613, 404] on icon "I like this recipe" at bounding box center [612, 491] width 19 height 19
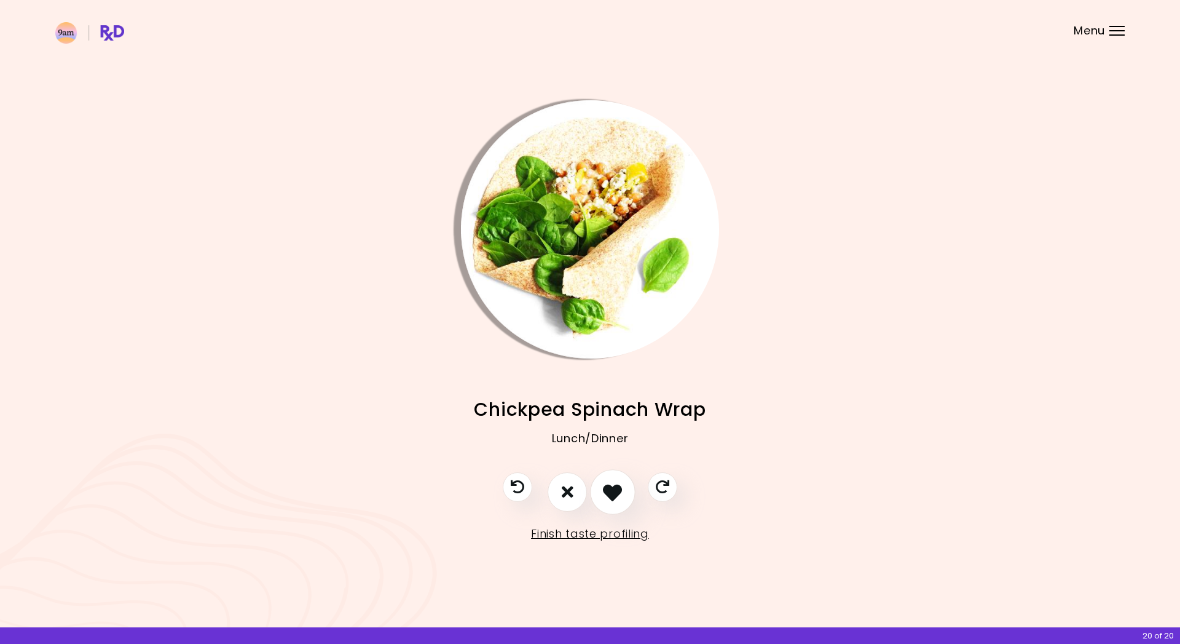
click at [613, 404] on icon "I like this recipe" at bounding box center [612, 491] width 19 height 19
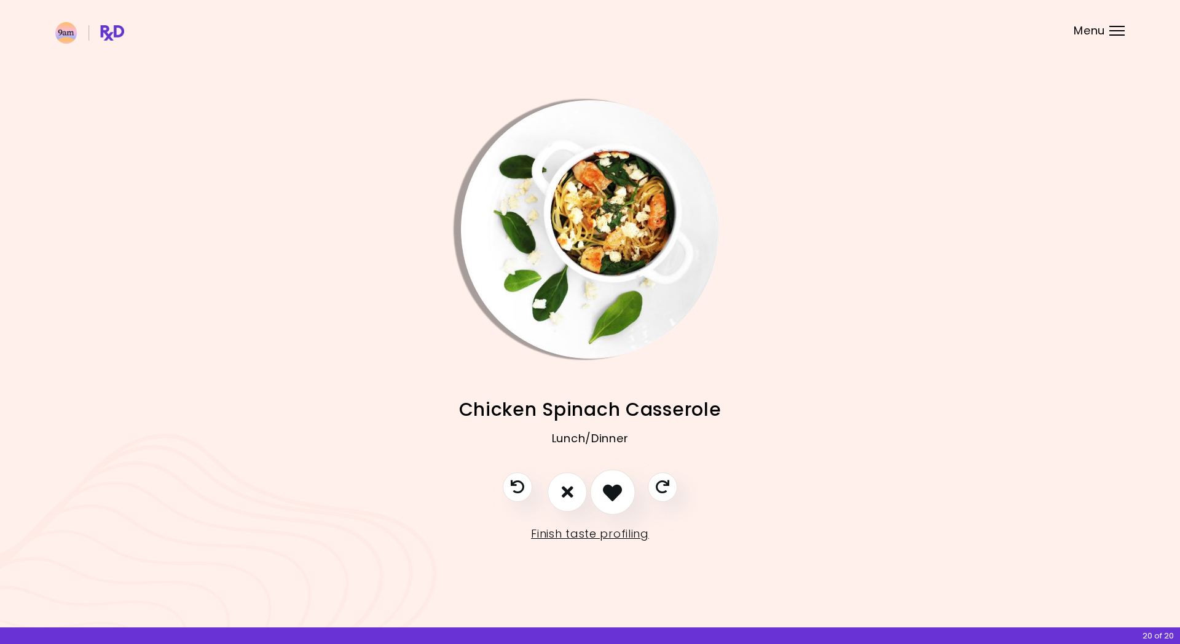
click at [613, 404] on icon "I like this recipe" at bounding box center [612, 491] width 19 height 19
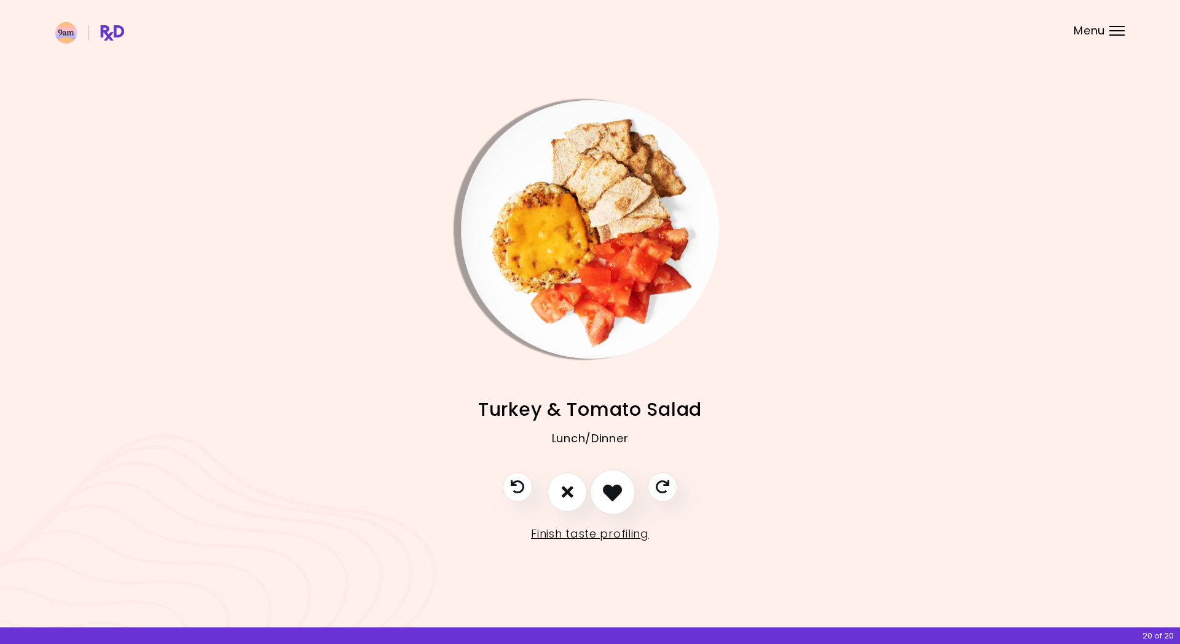
click at [613, 404] on icon "I like this recipe" at bounding box center [612, 491] width 19 height 19
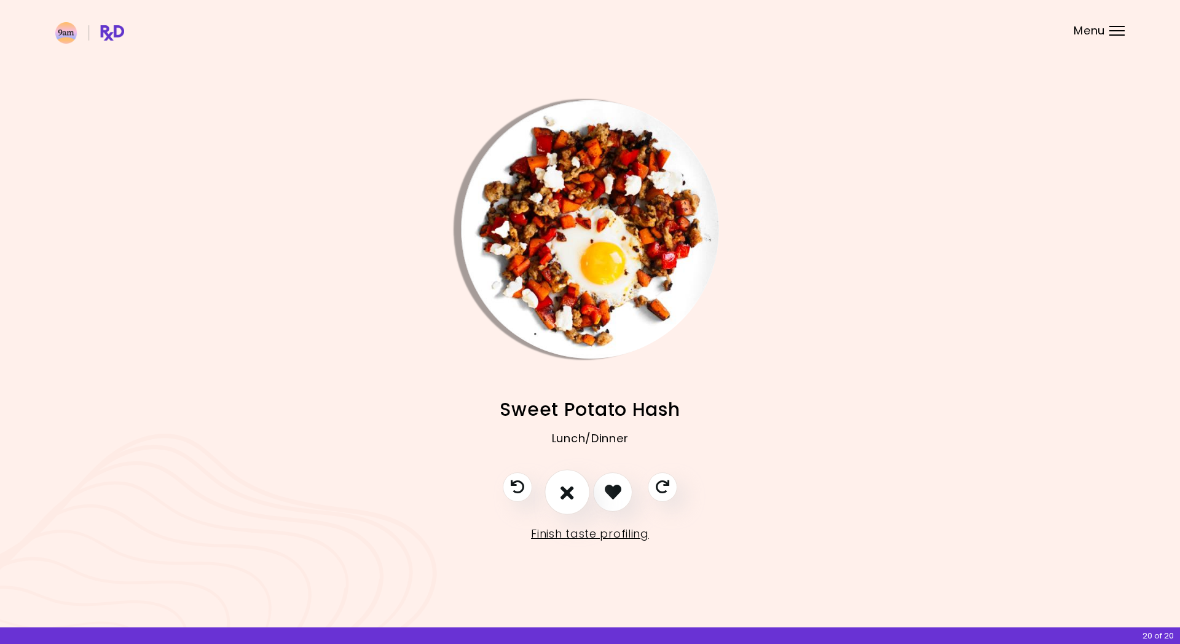
click at [563, 404] on icon "I don't like this recipe" at bounding box center [568, 491] width 14 height 19
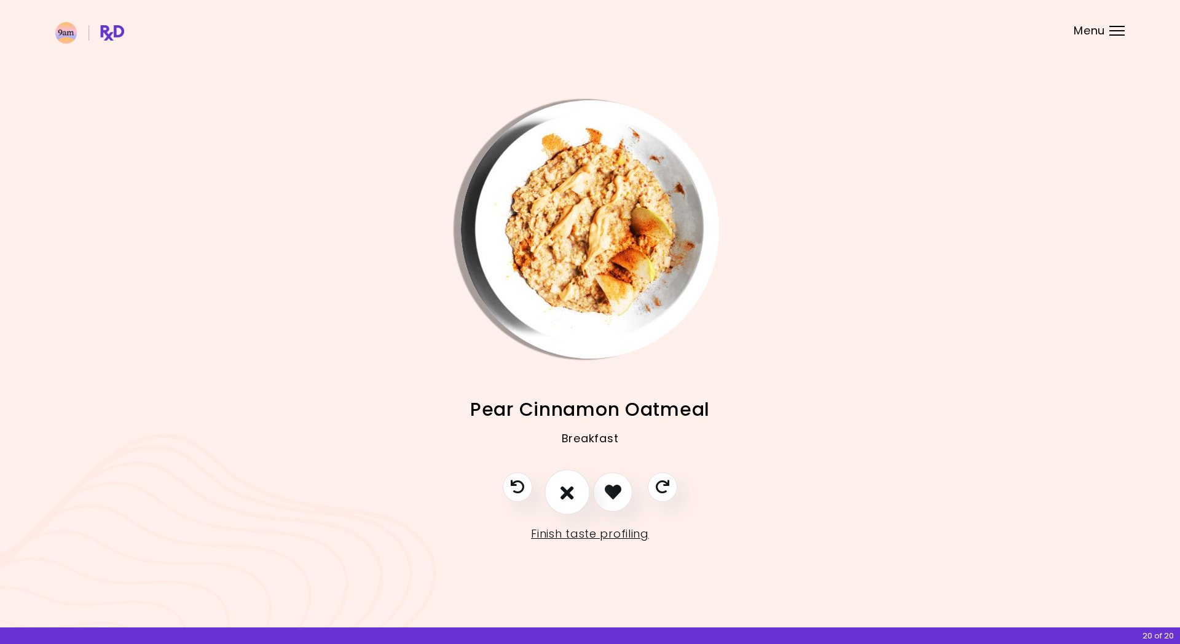
click at [567, 404] on icon "I don't like this recipe" at bounding box center [568, 491] width 14 height 19
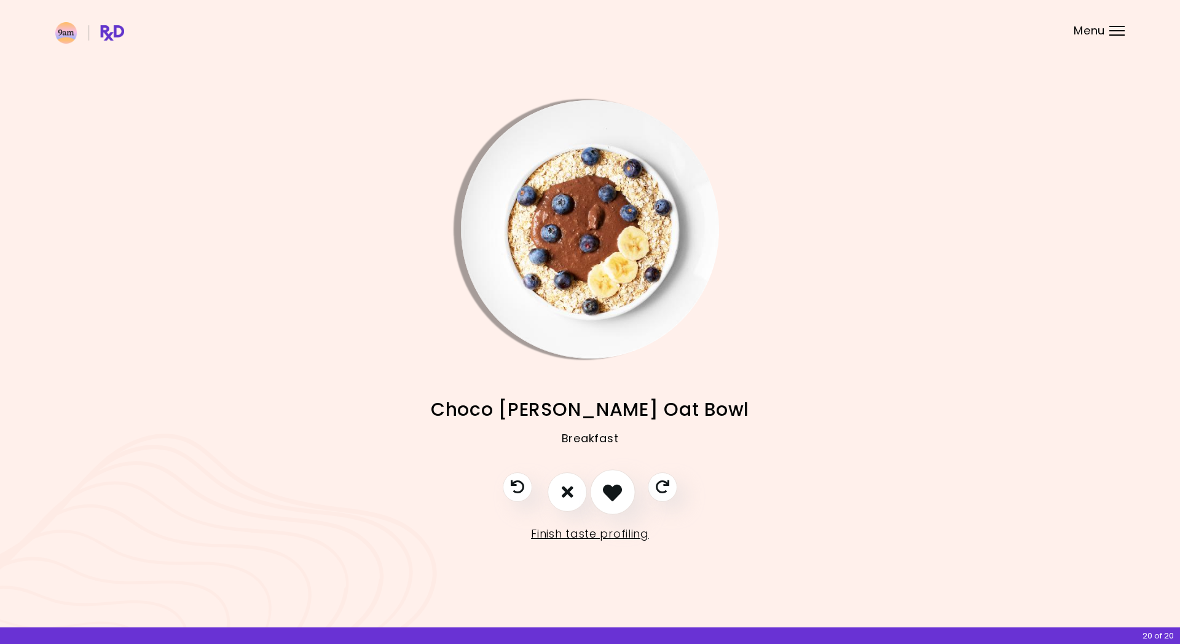
click at [602, 404] on button "I like this recipe" at bounding box center [612, 491] width 45 height 45
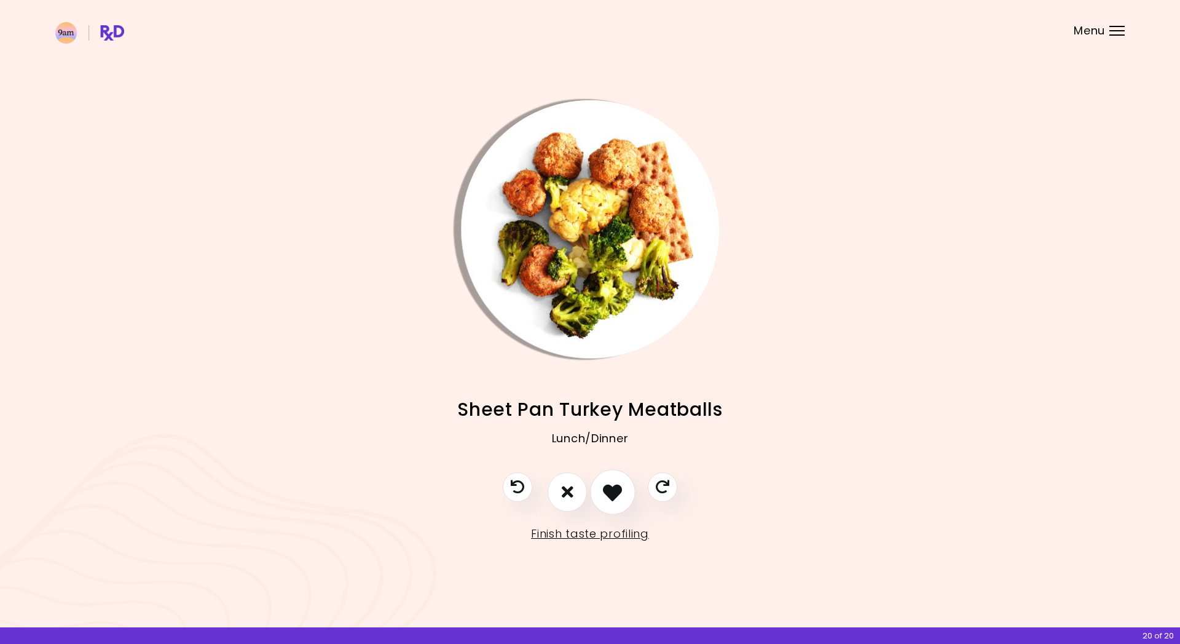
click at [602, 404] on button "I like this recipe" at bounding box center [612, 491] width 45 height 45
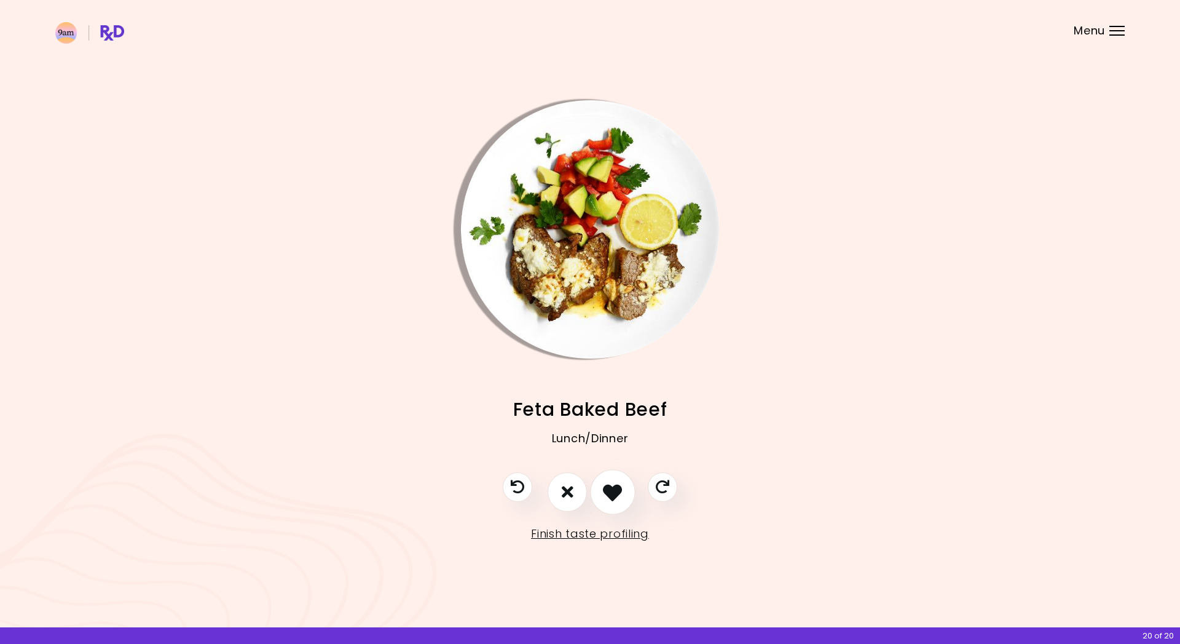
click at [602, 404] on button "I like this recipe" at bounding box center [612, 491] width 45 height 45
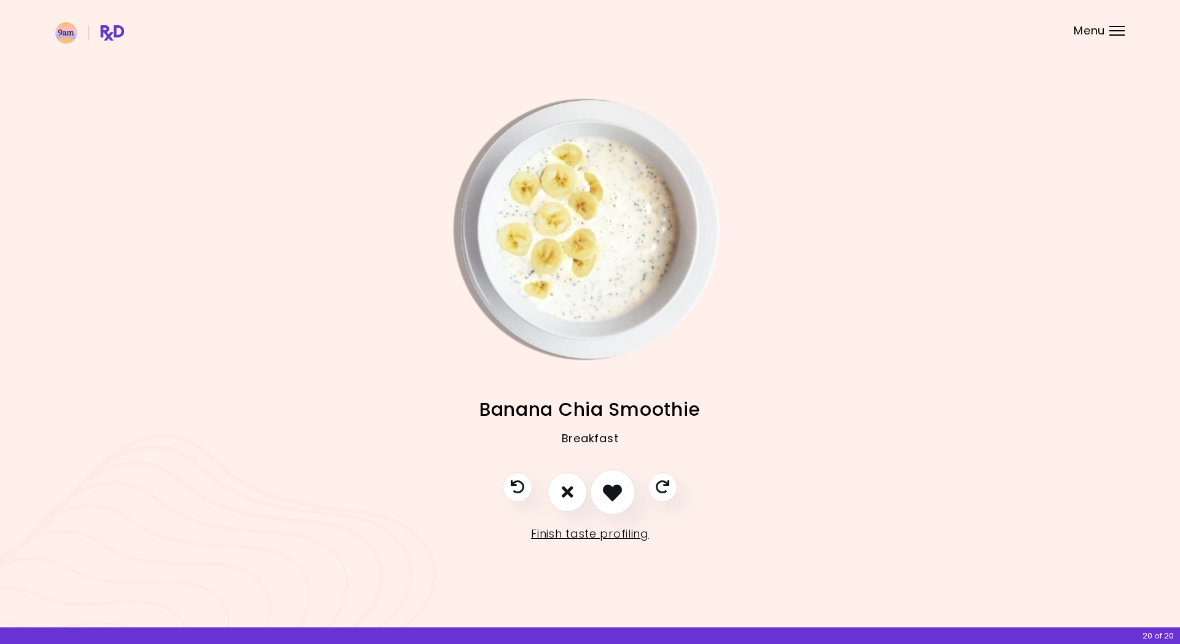
click at [602, 404] on button "I like this recipe" at bounding box center [612, 491] width 45 height 45
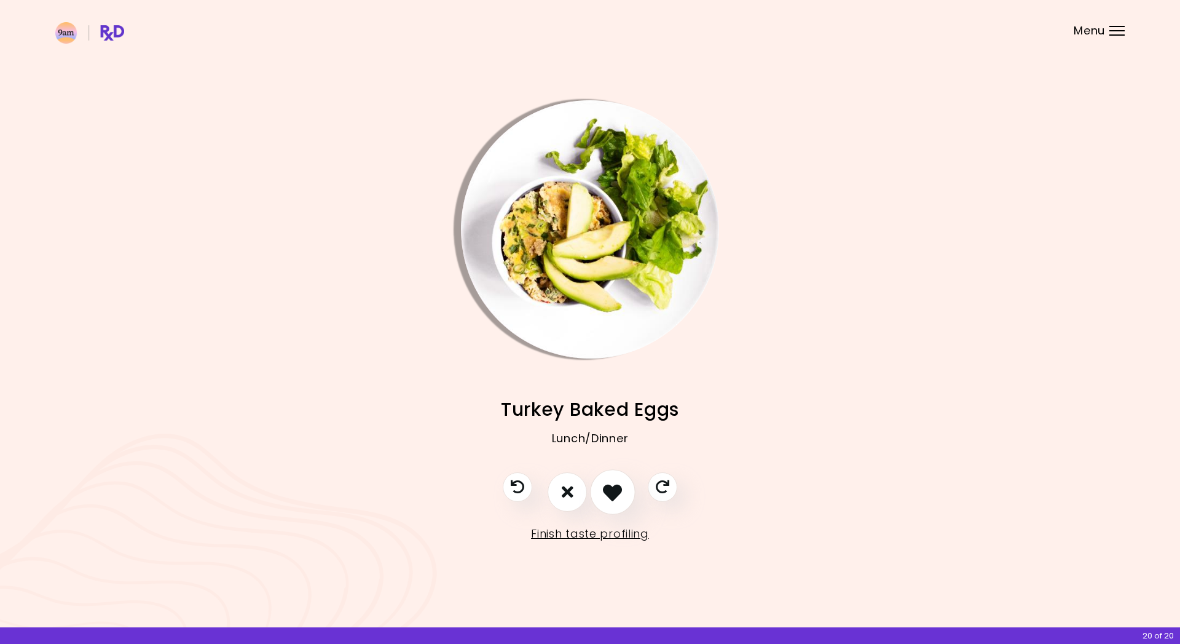
click at [602, 404] on button "I like this recipe" at bounding box center [612, 491] width 45 height 45
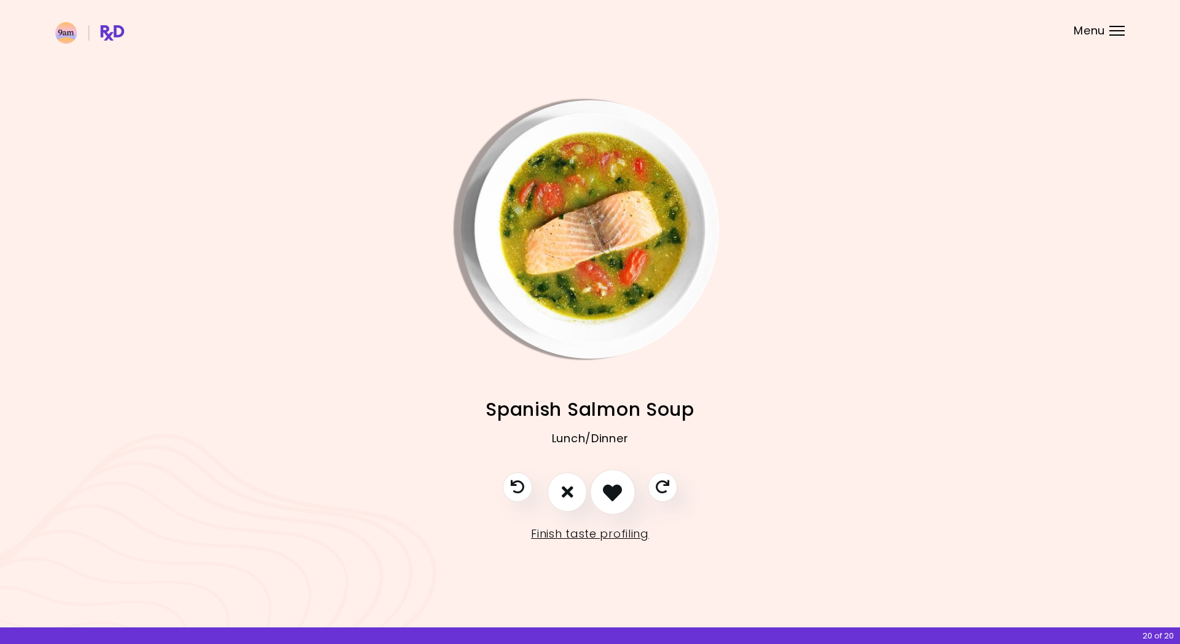
click at [602, 404] on button "I like this recipe" at bounding box center [612, 491] width 45 height 45
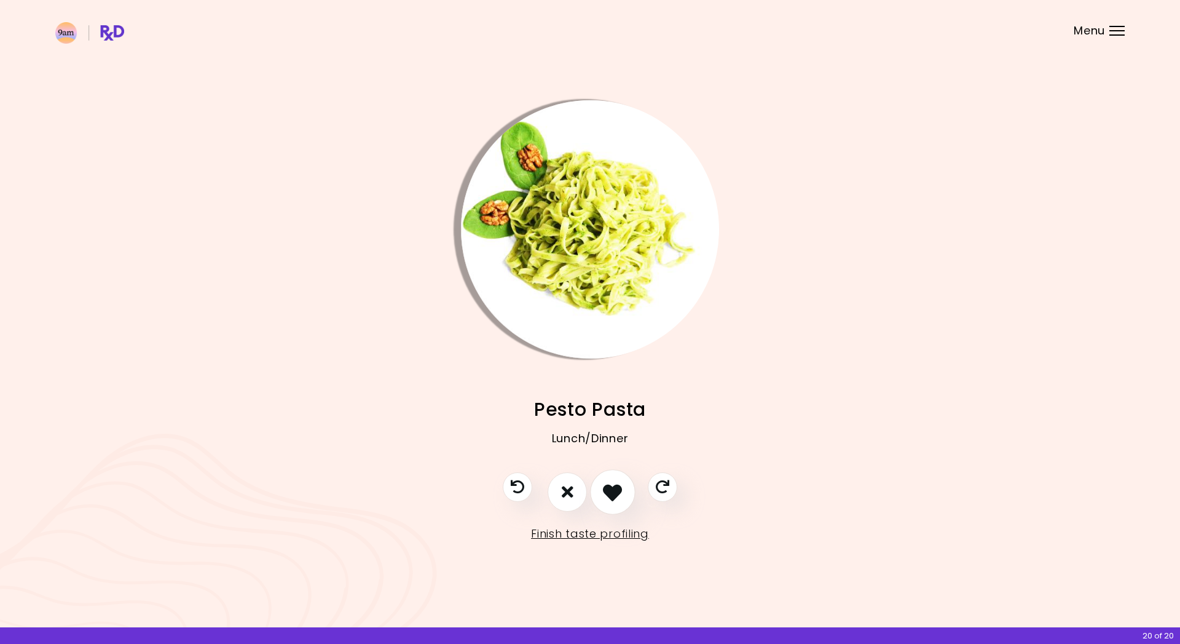
click at [604, 404] on icon "I like this recipe" at bounding box center [612, 491] width 19 height 19
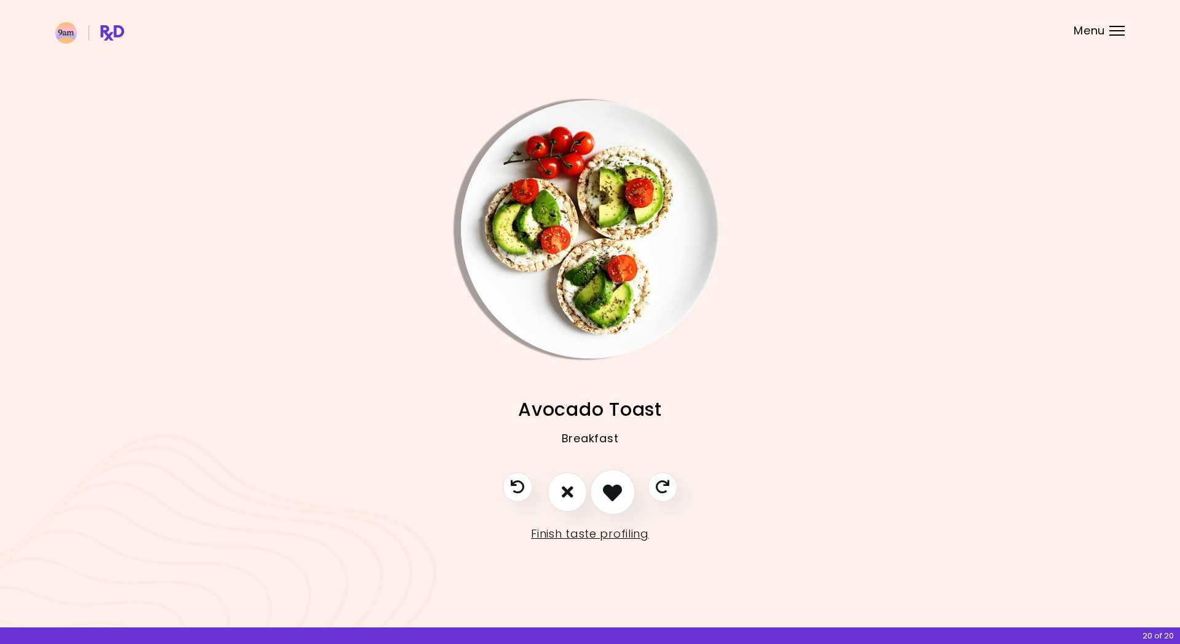
click at [604, 404] on icon "I like this recipe" at bounding box center [612, 491] width 19 height 19
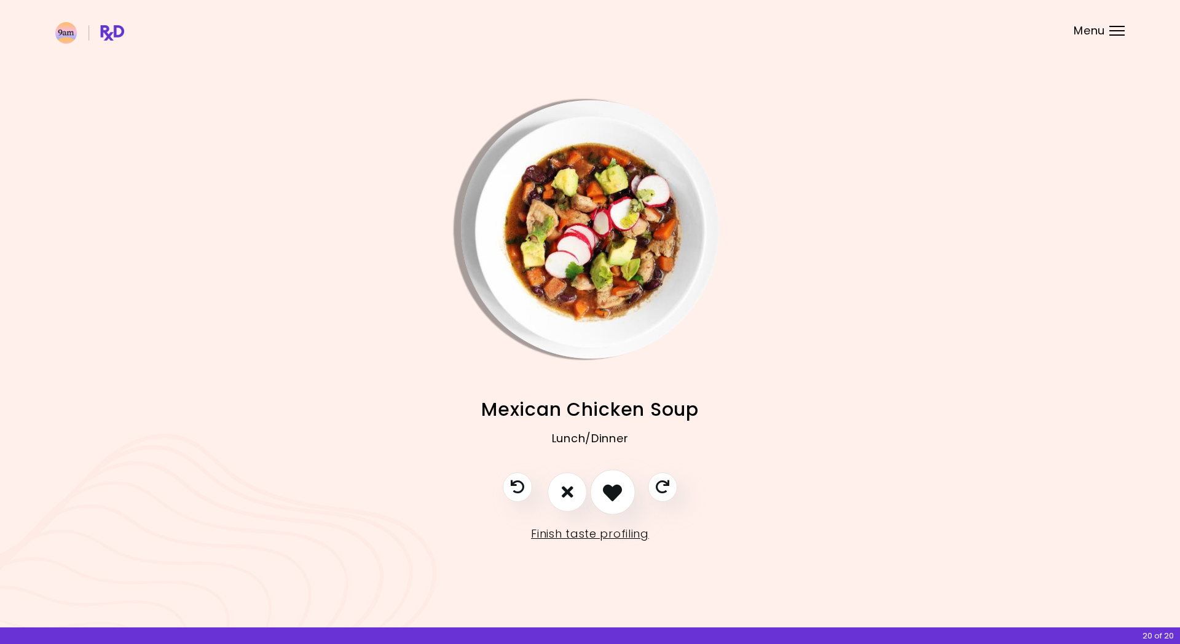
click at [604, 404] on icon "I like this recipe" at bounding box center [612, 491] width 19 height 19
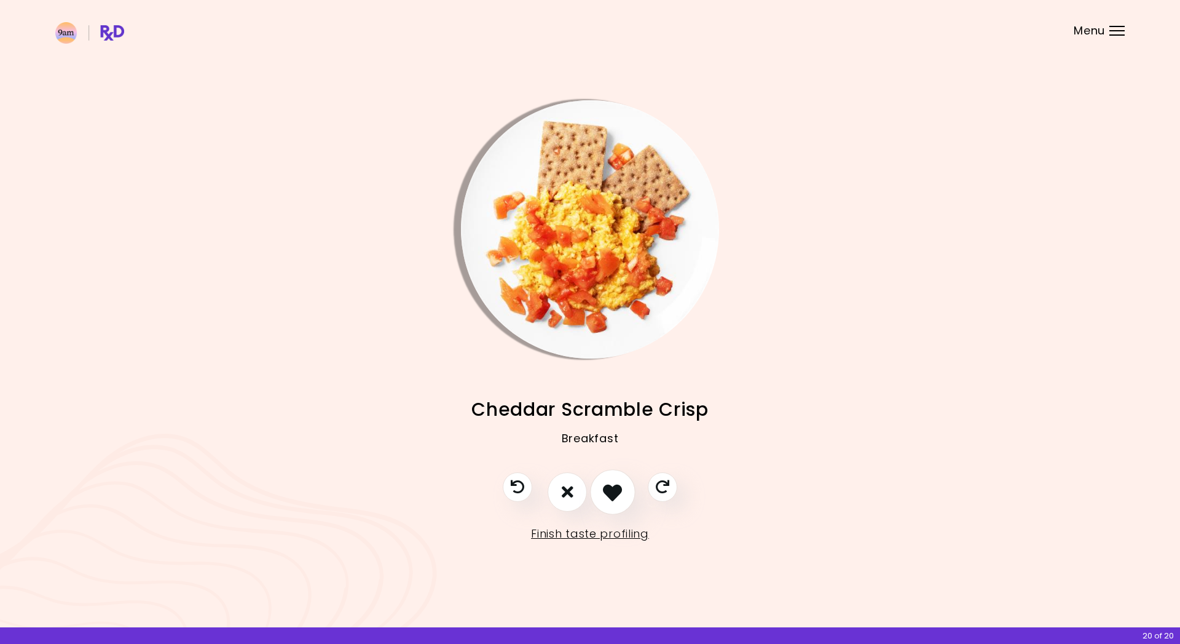
click at [604, 404] on icon "I like this recipe" at bounding box center [612, 491] width 19 height 19
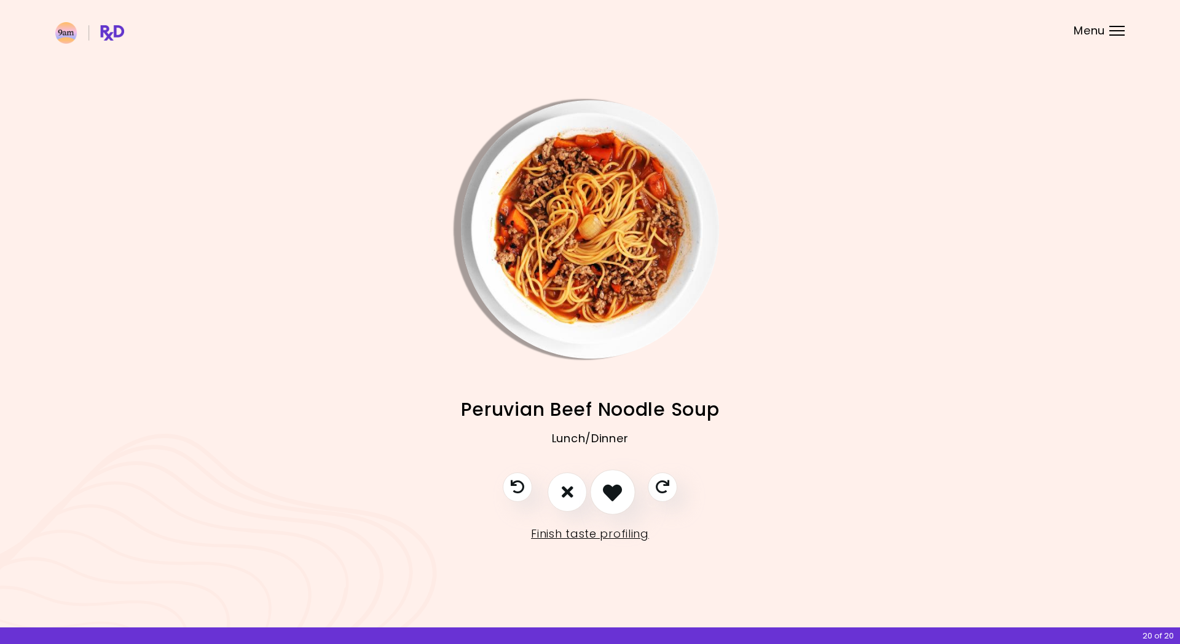
click at [604, 404] on icon "I like this recipe" at bounding box center [612, 491] width 19 height 19
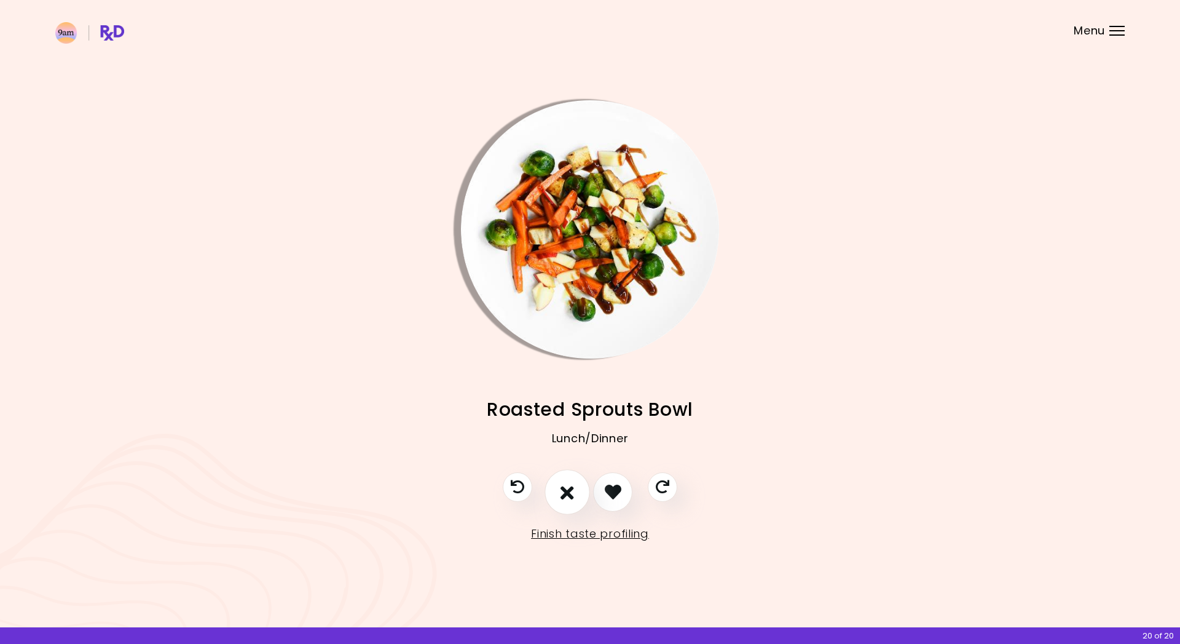
click at [556, 404] on button "I don't like this recipe" at bounding box center [567, 491] width 45 height 45
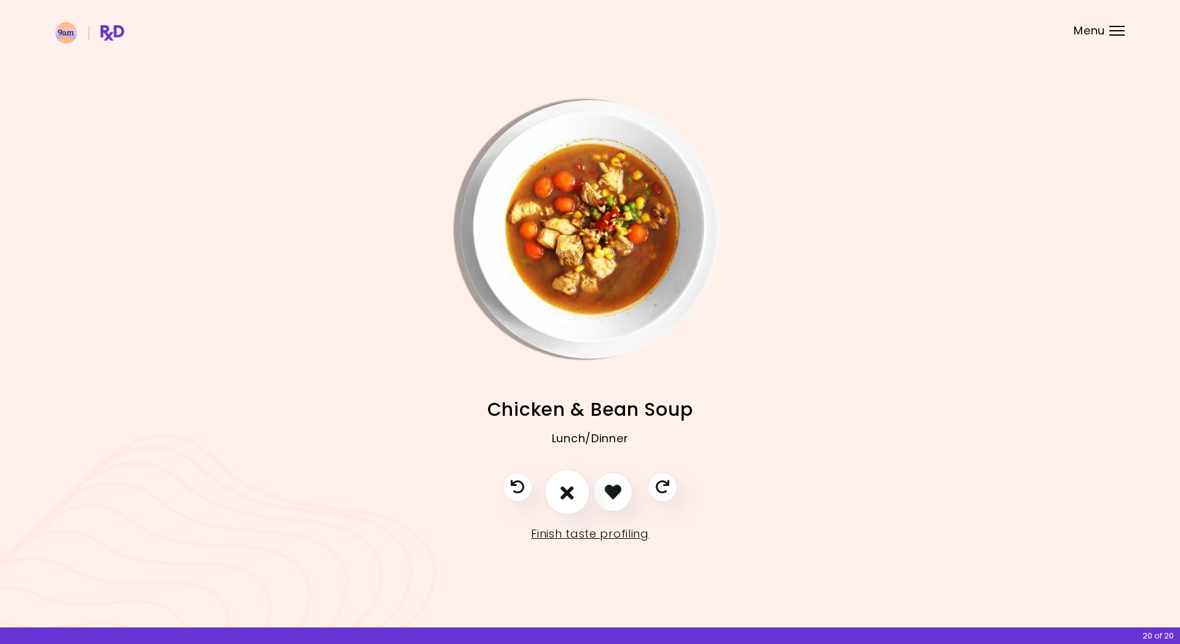
click at [557, 404] on button "I don't like this recipe" at bounding box center [567, 491] width 45 height 45
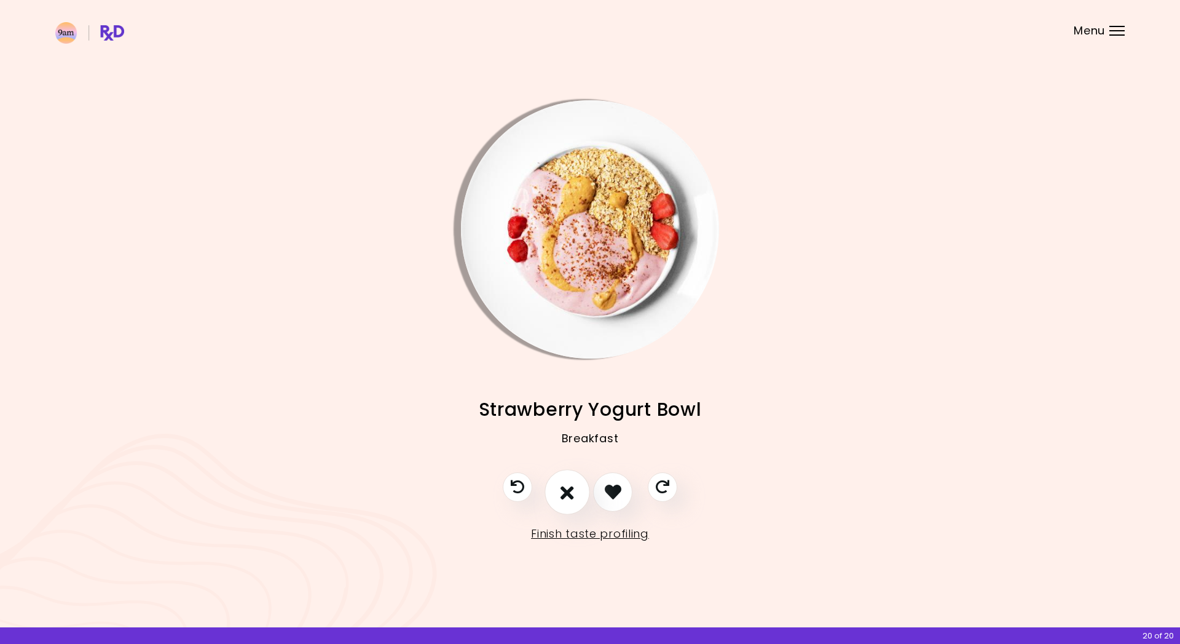
click at [557, 404] on button "I don't like this recipe" at bounding box center [567, 491] width 45 height 45
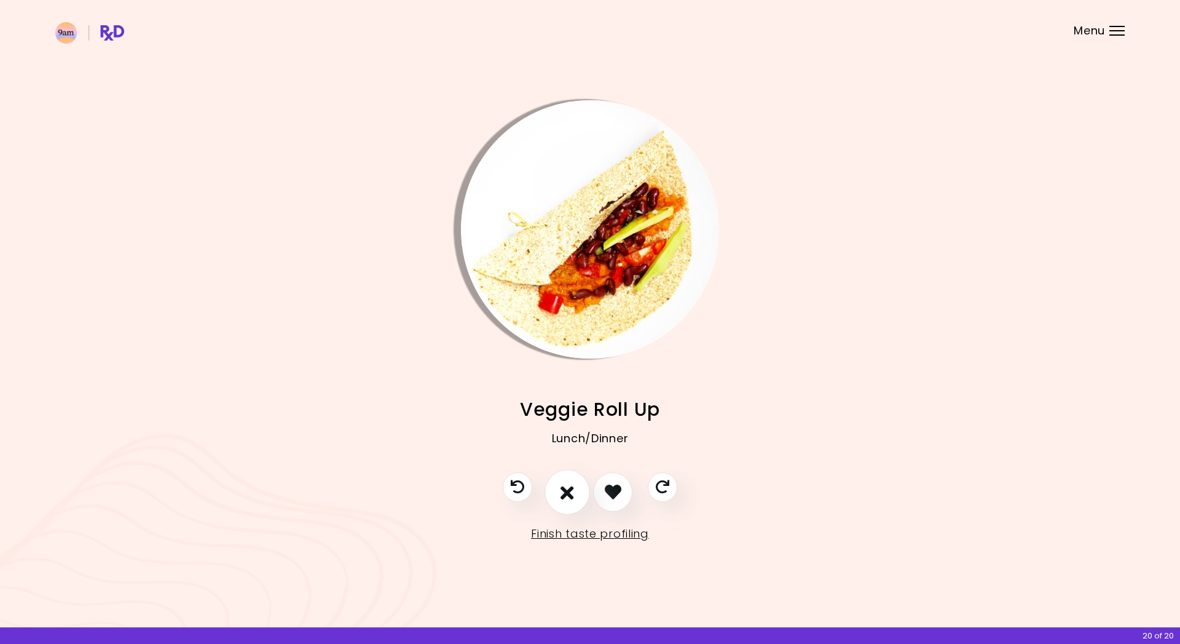
click at [557, 404] on button "I don't like this recipe" at bounding box center [567, 491] width 45 height 45
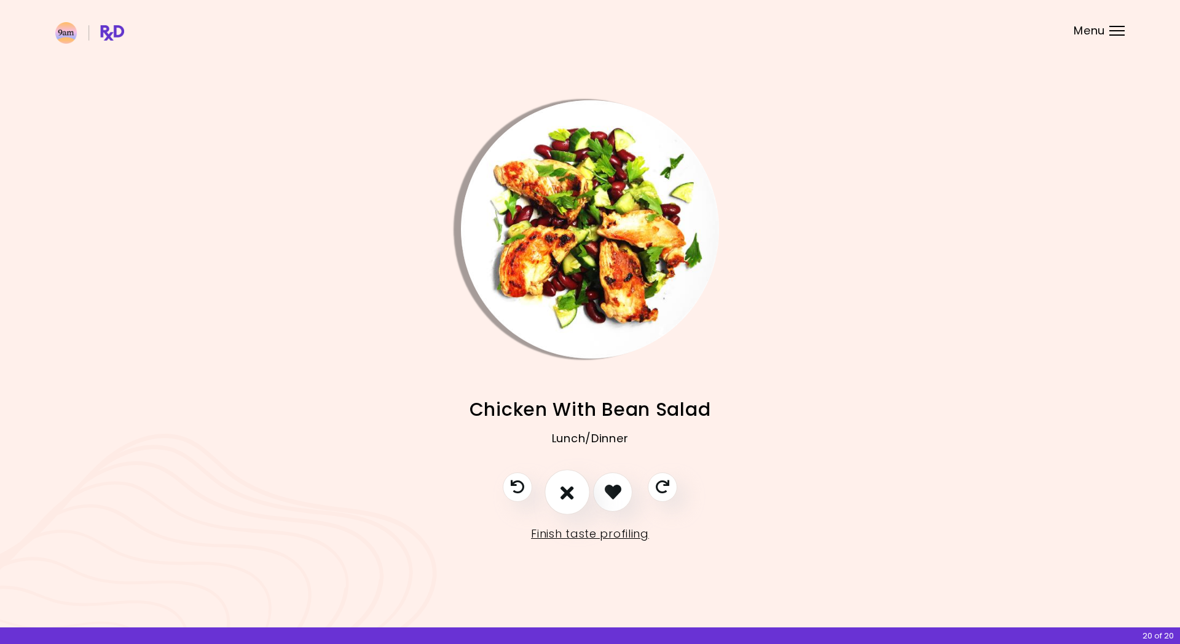
click at [557, 404] on button "I don't like this recipe" at bounding box center [567, 491] width 45 height 45
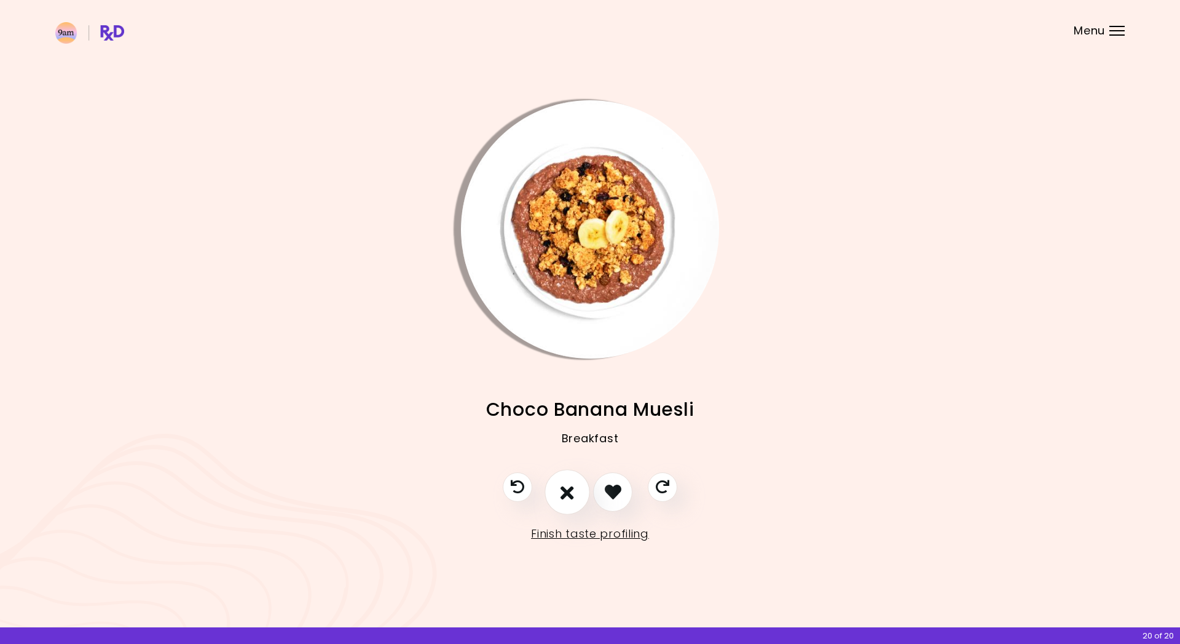
click at [557, 404] on button "I don't like this recipe" at bounding box center [567, 491] width 45 height 45
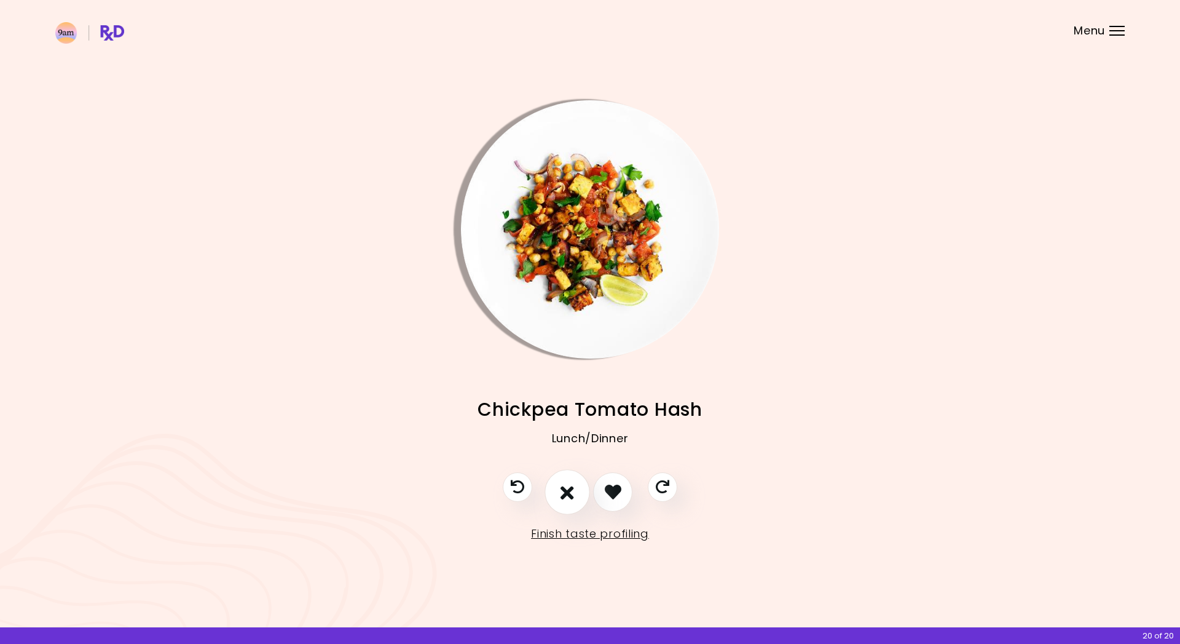
click at [557, 404] on button "I don't like this recipe" at bounding box center [567, 491] width 45 height 45
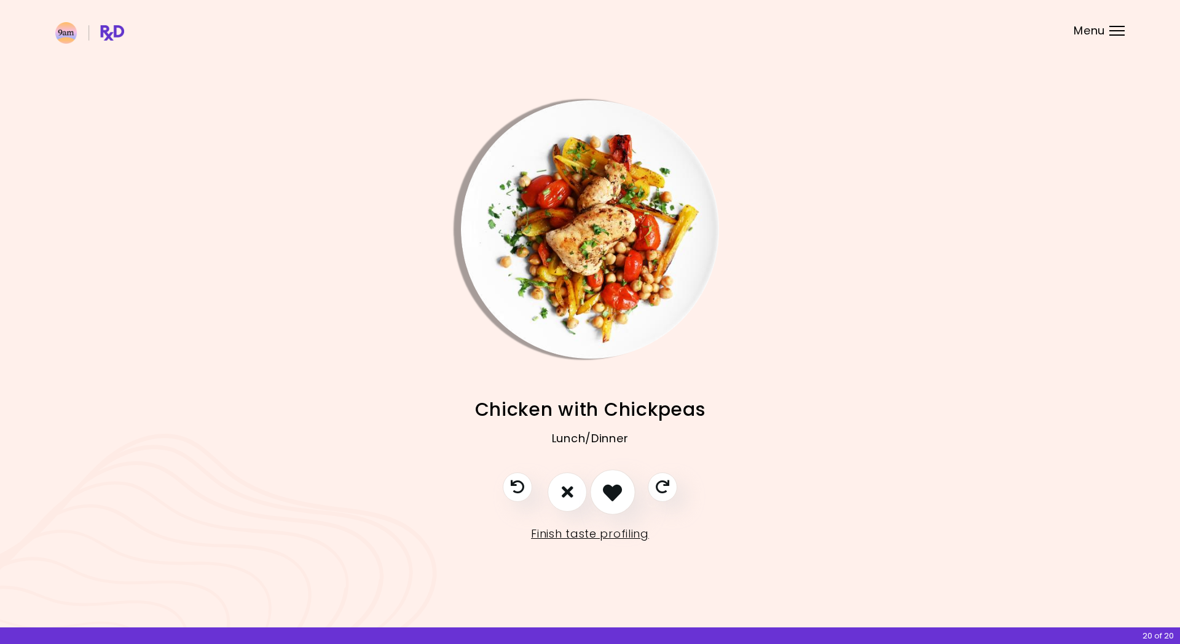
click at [611, 404] on icon "I like this recipe" at bounding box center [612, 491] width 19 height 19
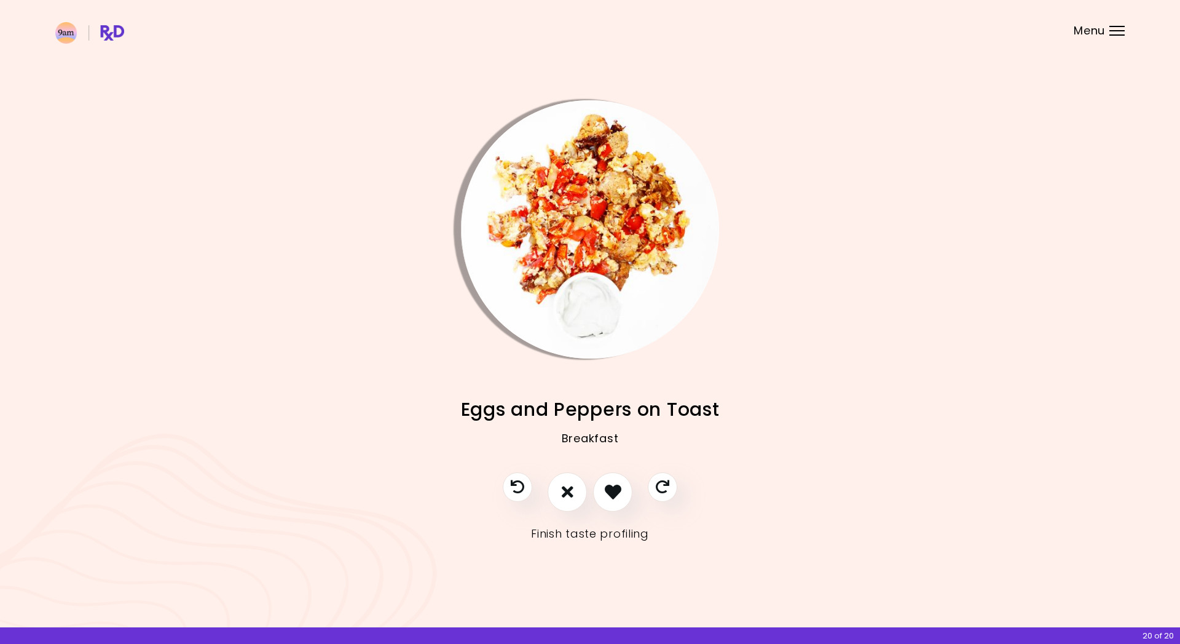
click at [629, 404] on link "Finish taste profiling" at bounding box center [590, 534] width 118 height 20
